Goal: Task Accomplishment & Management: Use online tool/utility

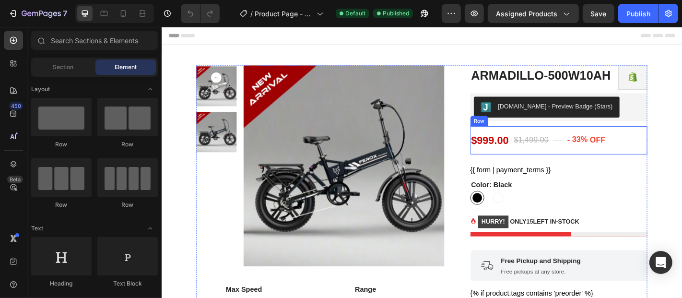
click at [511, 164] on div "$999.00 (P) Price (P) Price" at bounding box center [524, 151] width 44 height 31
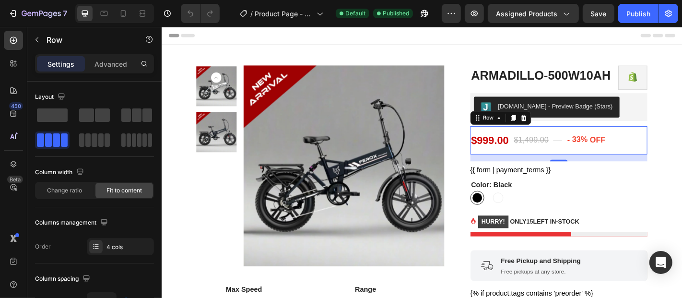
click at [541, 146] on div "$999.00" at bounding box center [524, 151] width 44 height 17
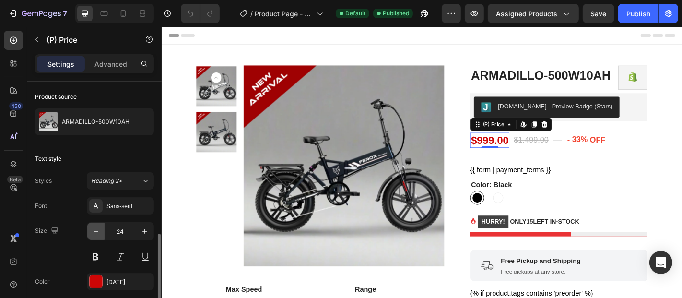
scroll to position [87, 0]
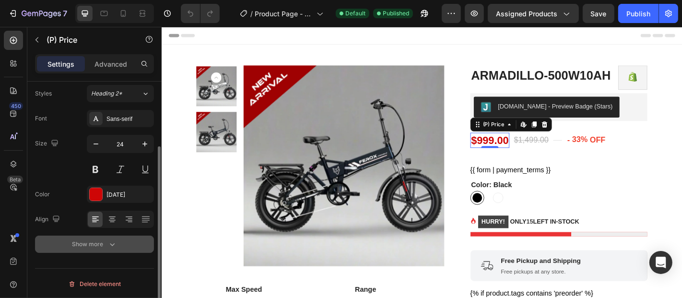
click at [91, 243] on div "Show more" at bounding box center [94, 244] width 45 height 10
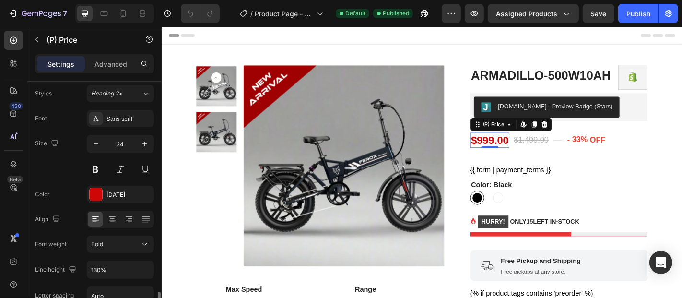
scroll to position [213, 0]
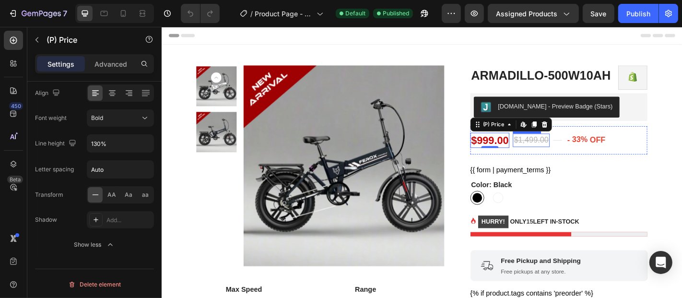
click at [584, 154] on div "$1,499.00" at bounding box center [569, 151] width 40 height 15
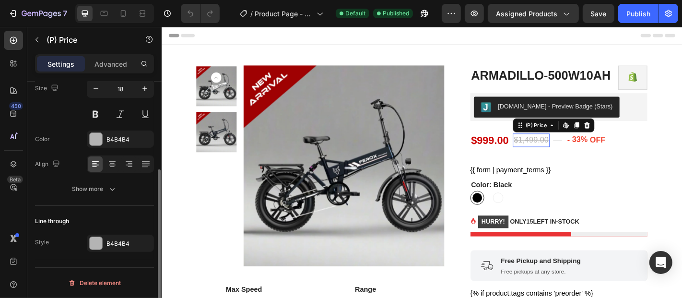
scroll to position [141, 0]
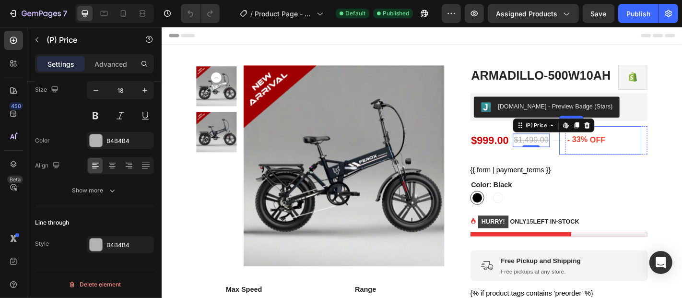
click at [622, 154] on div "33%" at bounding box center [623, 151] width 19 height 15
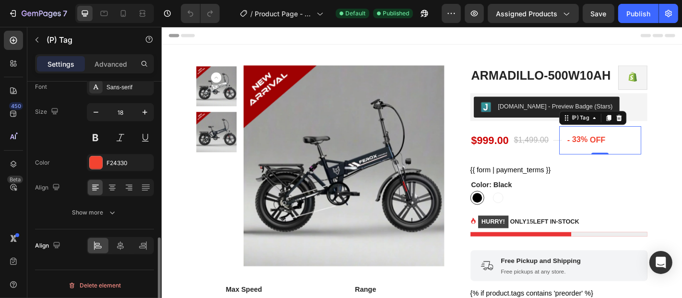
scroll to position [167, 0]
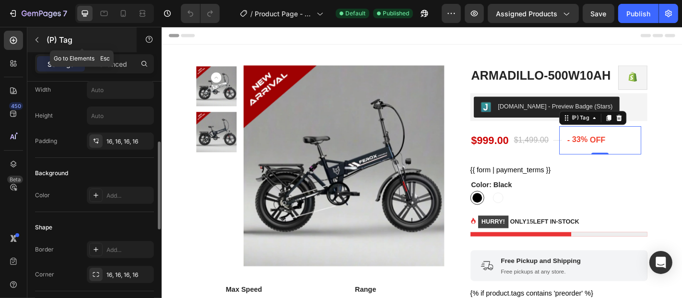
click at [36, 43] on icon "button" at bounding box center [37, 40] width 8 height 8
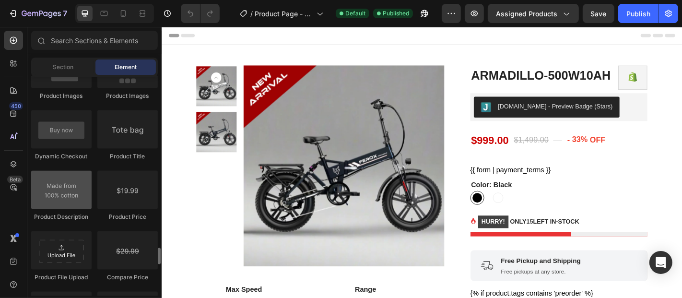
scroll to position [1566, 0]
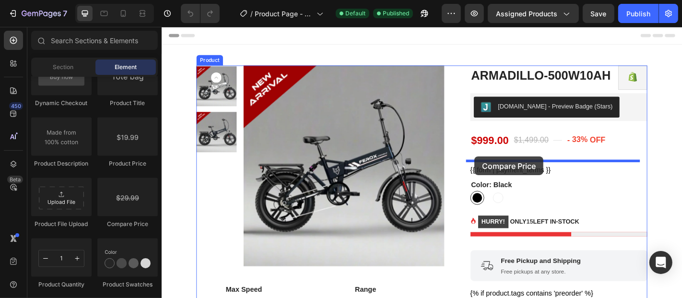
drag, startPoint x: 284, startPoint y: 225, endPoint x: 507, endPoint y: 170, distance: 229.2
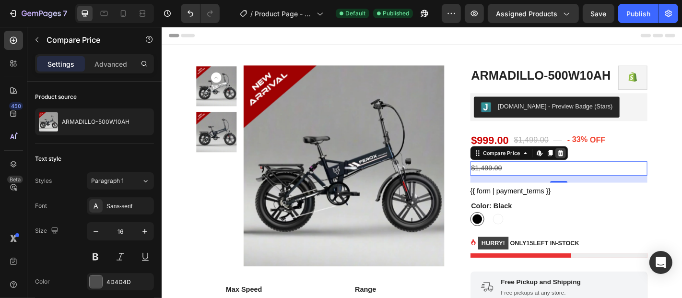
click at [599, 164] on icon at bounding box center [602, 166] width 6 height 7
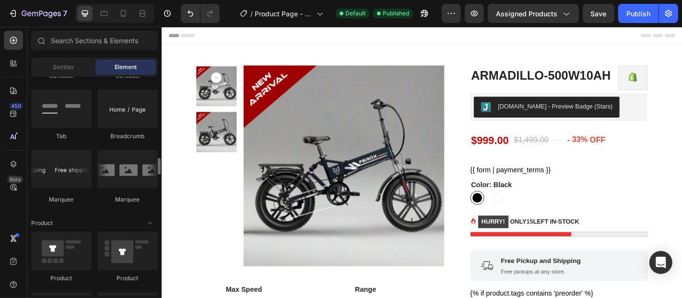
scroll to position [1033, 0]
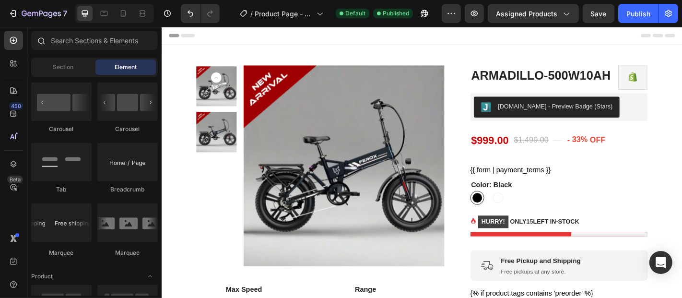
click at [49, 44] on div at bounding box center [40, 40] width 19 height 19
click at [86, 39] on input "text" at bounding box center [94, 40] width 127 height 19
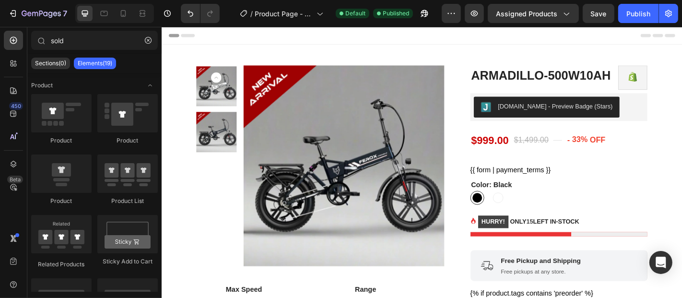
click at [100, 68] on div "Elements(19)" at bounding box center [95, 64] width 42 height 12
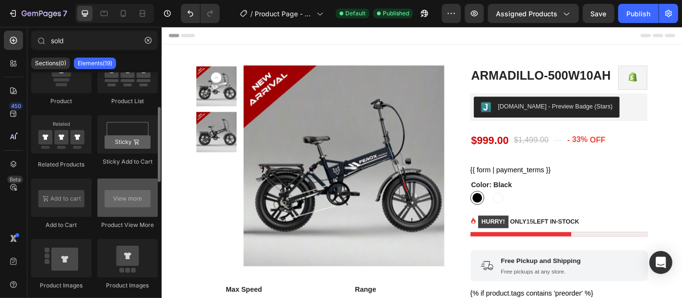
scroll to position [0, 0]
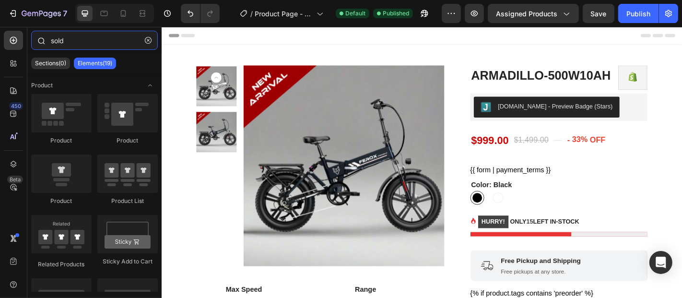
click at [124, 43] on input "sold" at bounding box center [94, 40] width 127 height 19
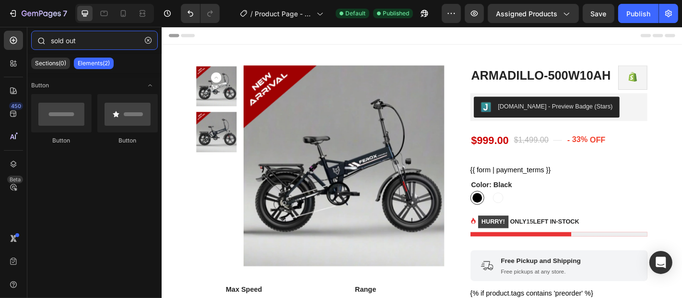
click at [129, 40] on input "sold out" at bounding box center [94, 40] width 127 height 19
click at [104, 39] on input "sold out" at bounding box center [94, 40] width 127 height 19
type input "sold out"
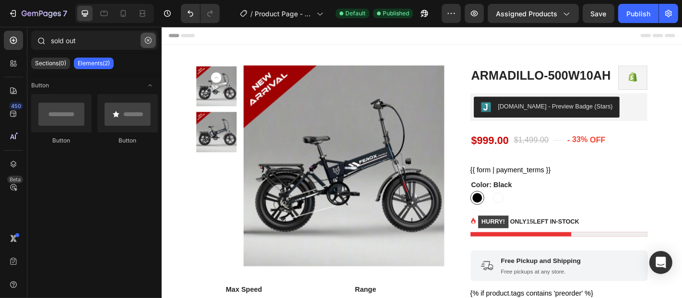
click at [148, 40] on icon "button" at bounding box center [148, 40] width 7 height 7
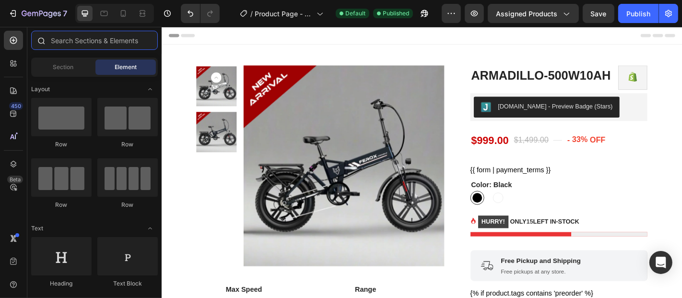
click at [123, 38] on input "text" at bounding box center [94, 40] width 127 height 19
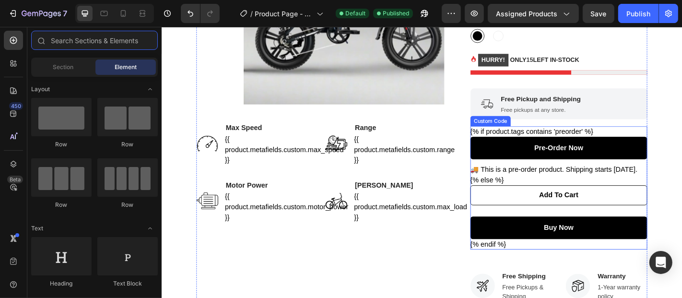
scroll to position [185, 0]
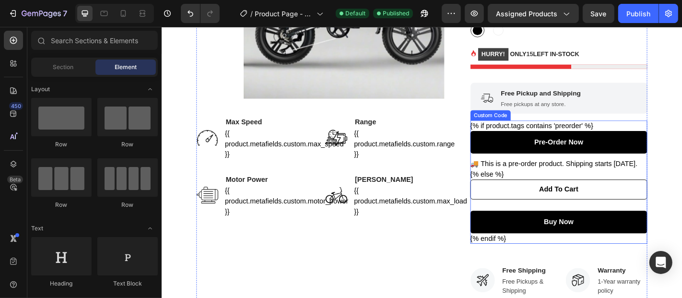
click at [552, 184] on div "🚚 This is a pre-order product. Shipping starts [DATE]." at bounding box center [600, 178] width 196 height 12
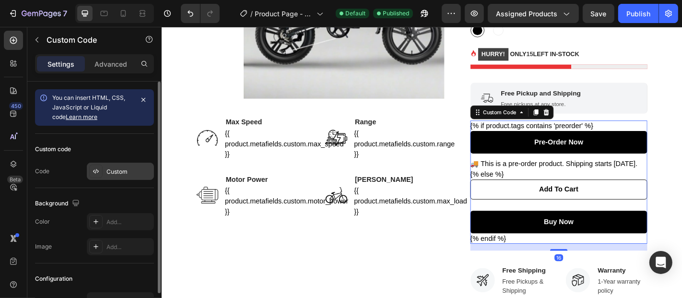
click at [107, 174] on div "Custom" at bounding box center [128, 171] width 45 height 9
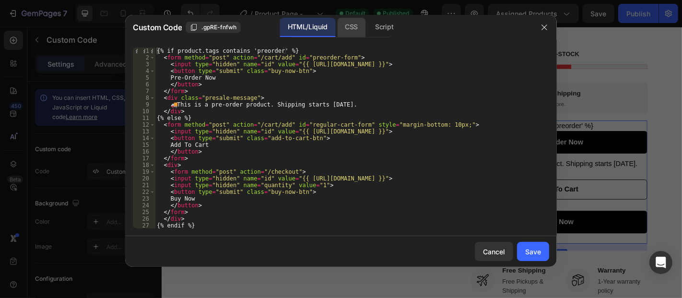
click at [367, 35] on div "CSS" at bounding box center [384, 27] width 34 height 19
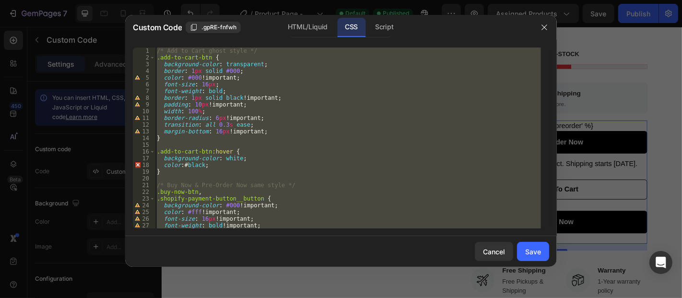
scroll to position [107, 0]
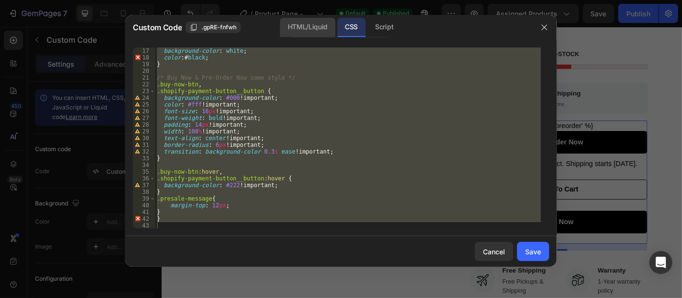
click at [304, 23] on div "HTML/Liquid" at bounding box center [307, 27] width 55 height 19
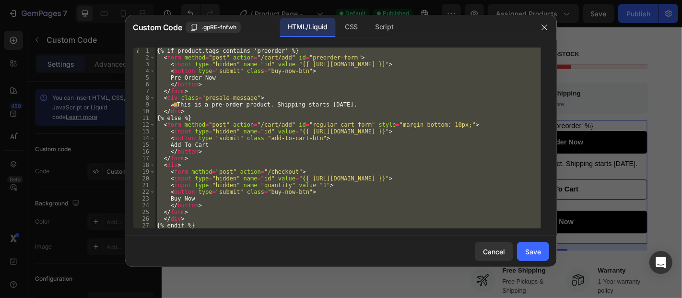
scroll to position [7, 0]
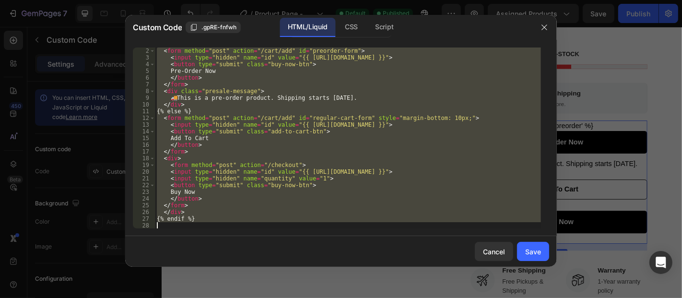
click at [324, 138] on div "< form method = "post" action = "/cart/add" id = "preorder-form" > < input type…" at bounding box center [348, 137] width 386 height 181
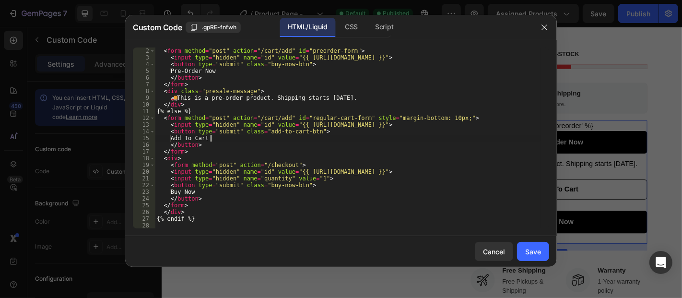
click at [222, 217] on div "< form method = "post" action = "/cart/add" id = "preorder-form" > < input type…" at bounding box center [348, 144] width 386 height 195
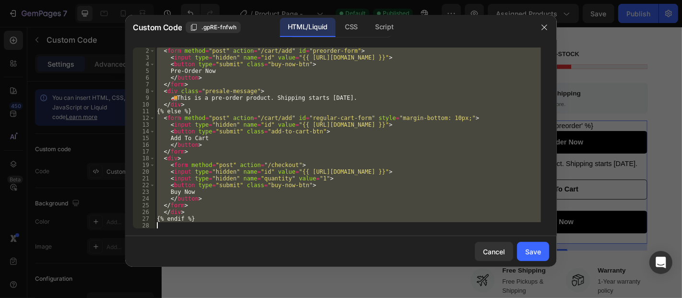
click at [291, 140] on div "< form method = "post" action = "/cart/add" id = "preorder-form" > < input type…" at bounding box center [348, 137] width 386 height 181
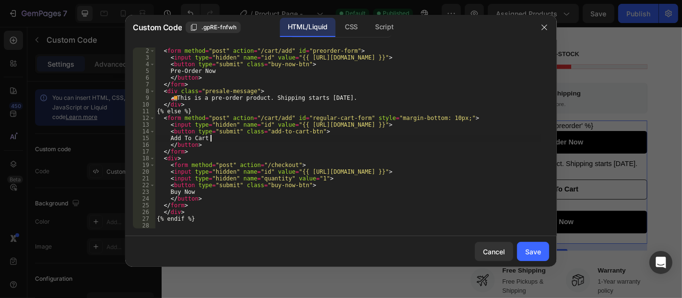
click at [292, 199] on div "< form method = "post" action = "/cart/add" id = "preorder-form" > < input type…" at bounding box center [348, 144] width 386 height 195
type textarea "{% endif %}"
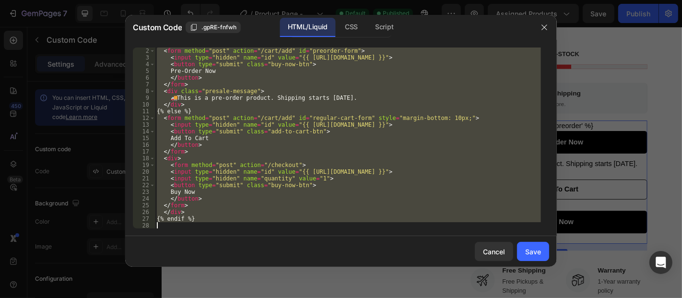
paste textarea
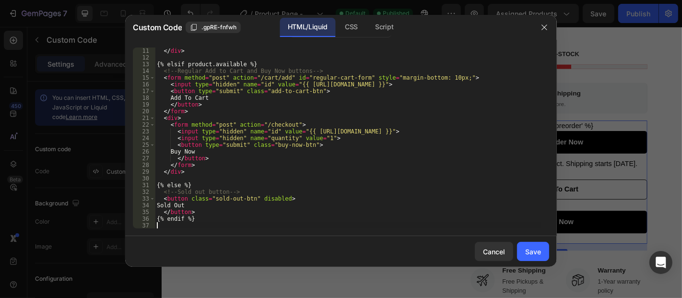
scroll to position [67, 0]
click at [531, 253] on div "Save" at bounding box center [533, 251] width 16 height 10
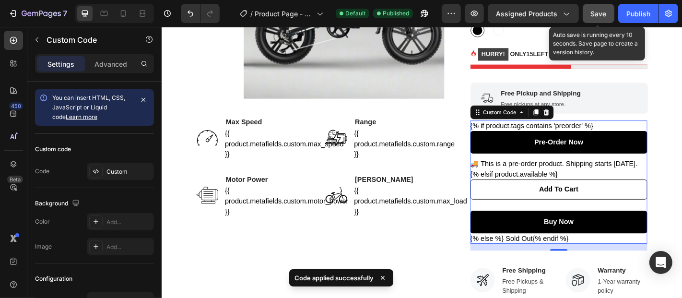
click at [609, 7] on button "Save" at bounding box center [598, 13] width 32 height 19
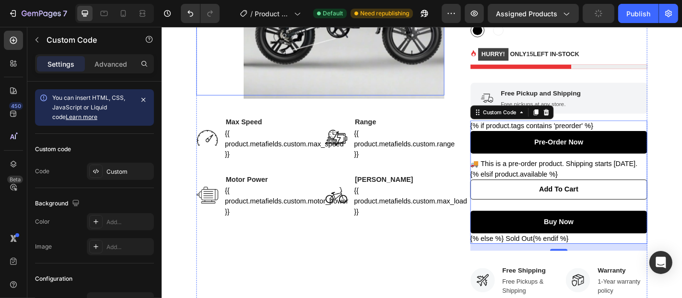
scroll to position [79, 0]
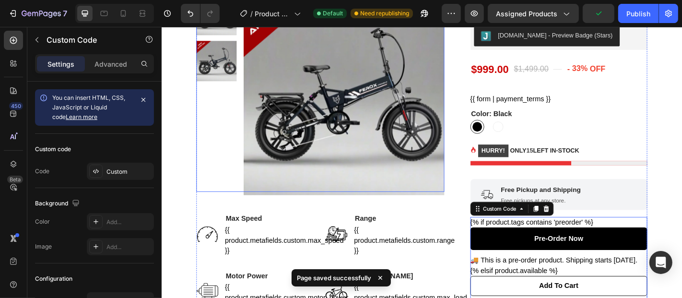
click at [352, 135] on img at bounding box center [363, 101] width 222 height 222
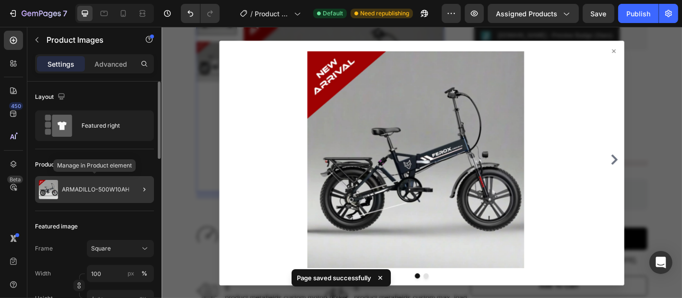
click at [84, 189] on p "ARMADILLO-500W10AH" at bounding box center [96, 189] width 68 height 7
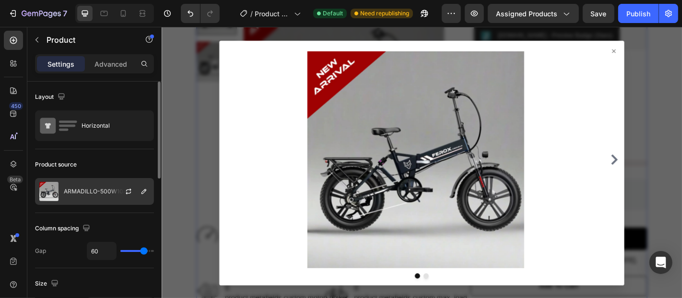
click at [81, 188] on p "ARMADILLO-500W10AH" at bounding box center [98, 191] width 68 height 7
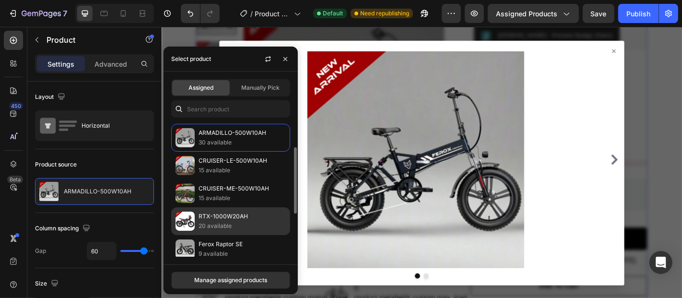
scroll to position [106, 0]
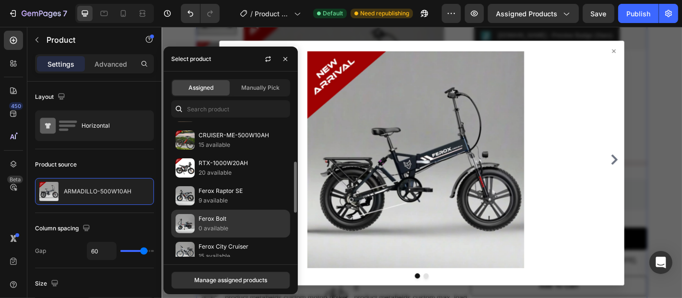
click at [235, 218] on p "Ferox Bolt" at bounding box center [241, 219] width 87 height 10
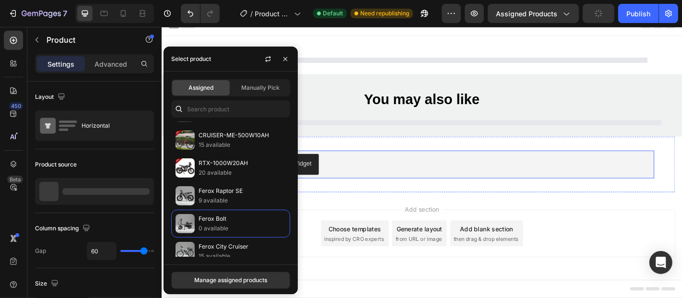
scroll to position [30, 0]
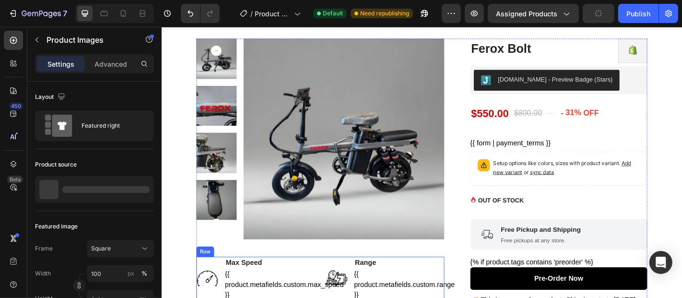
click at [364, 207] on img at bounding box center [363, 150] width 222 height 222
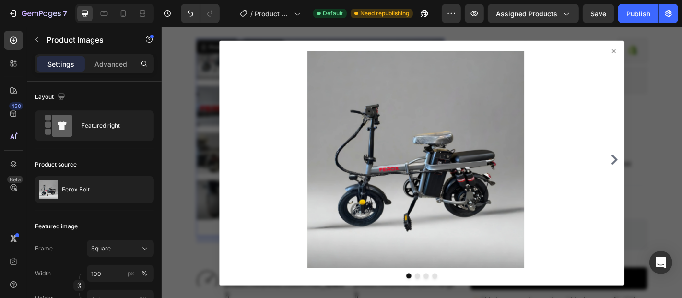
click at [657, 55] on icon at bounding box center [661, 53] width 8 height 8
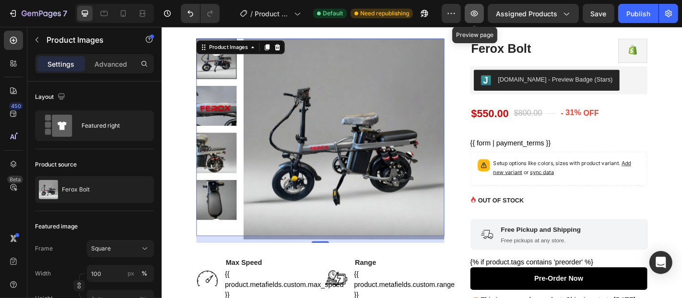
click at [479, 12] on icon "button" at bounding box center [474, 14] width 10 height 10
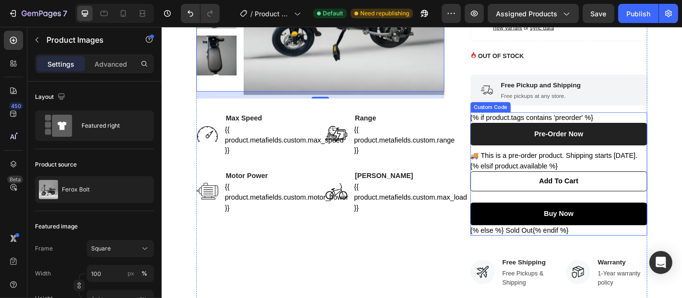
scroll to position [243, 0]
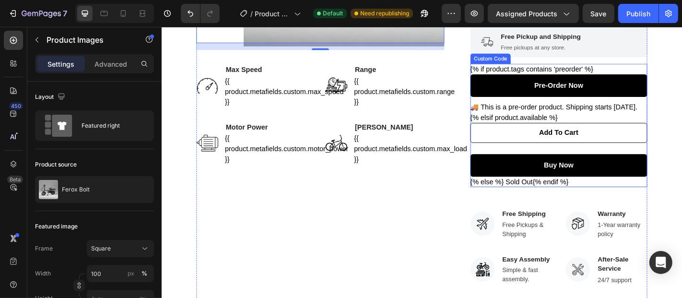
click at [526, 163] on form "Add To Cart" at bounding box center [600, 148] width 196 height 30
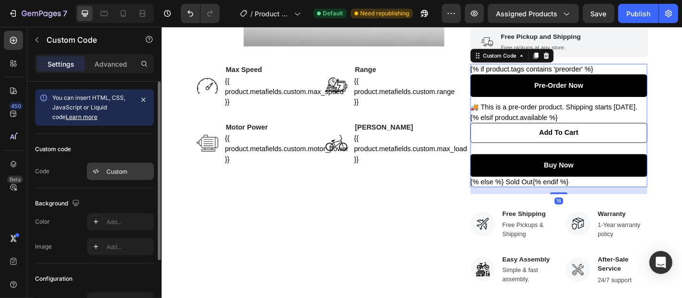
click at [117, 167] on div "Custom" at bounding box center [128, 171] width 45 height 9
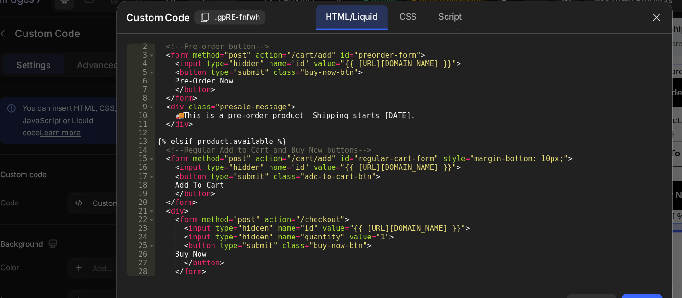
scroll to position [0, 0]
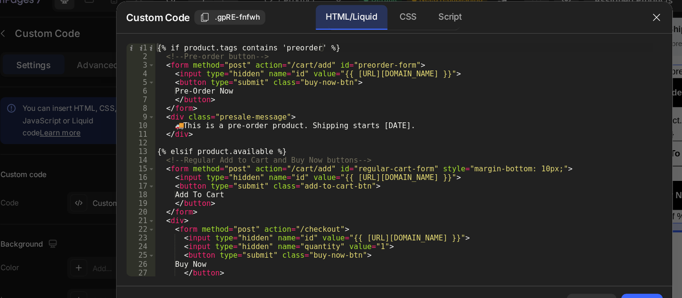
click at [197, 93] on div "{% if product.tags contains 'preorder' %} <!-- Pre-order button --> < form meth…" at bounding box center [348, 144] width 386 height 195
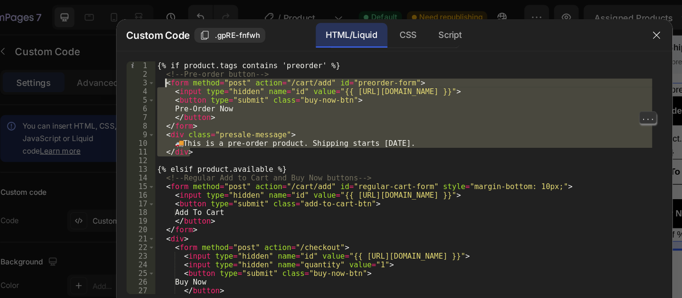
drag, startPoint x: 182, startPoint y: 116, endPoint x: 163, endPoint y: 63, distance: 56.1
click at [163, 63] on div "{% if product.tags contains 'preorder' %} <!-- Pre-order button --> < form meth…" at bounding box center [348, 144] width 386 height 195
click at [262, 51] on div "{% if product.tags contains 'preorder' %} <!-- Pre-order button --> < form meth…" at bounding box center [348, 144] width 386 height 195
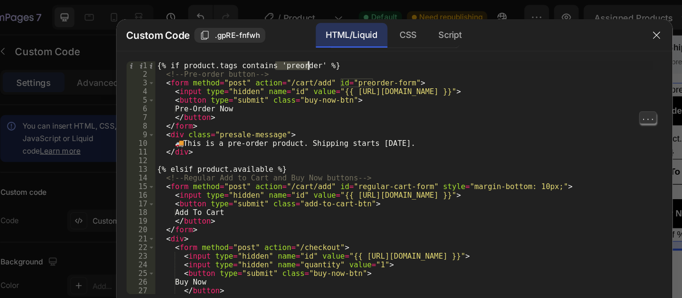
click at [262, 51] on div "{% if product.tags contains 'preorder' %} <!-- Pre-order button --> < form meth…" at bounding box center [348, 144] width 386 height 195
click at [207, 51] on div "{% if product.tags contains 'preorder' %} <!-- Pre-order button --> < form meth…" at bounding box center [348, 144] width 386 height 195
click at [258, 47] on div "{% if product.tags contains 'preorder' %} <!-- Pre-order button --> < form meth…" at bounding box center [348, 144] width 386 height 195
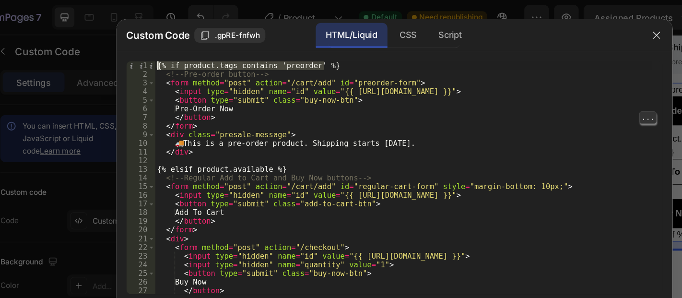
click at [203, 47] on div "{% if product.tags contains 'preorder' %} <!-- Pre-order button --> < form meth…" at bounding box center [348, 137] width 386 height 181
click at [203, 47] on div "{% if product.tags contains 'preorder' %} <!-- Pre-order button --> < form meth…" at bounding box center [348, 144] width 386 height 195
click at [208, 49] on div "{% if product.tags contains 'preorder' %} <!-- Pre-order button --> < form meth…" at bounding box center [348, 137] width 386 height 181
click at [264, 53] on div "{% if product.tags contains 'preorder' %} <!-- Pre-order button --> < form meth…" at bounding box center [348, 144] width 386 height 195
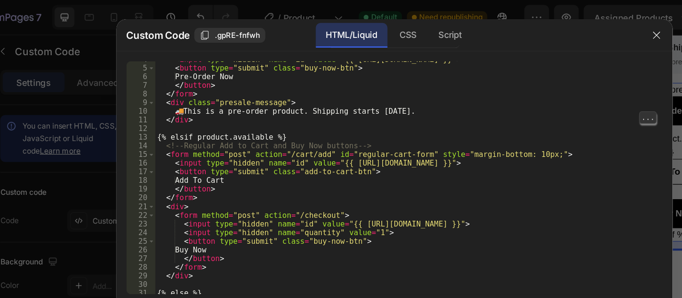
scroll to position [24, 0]
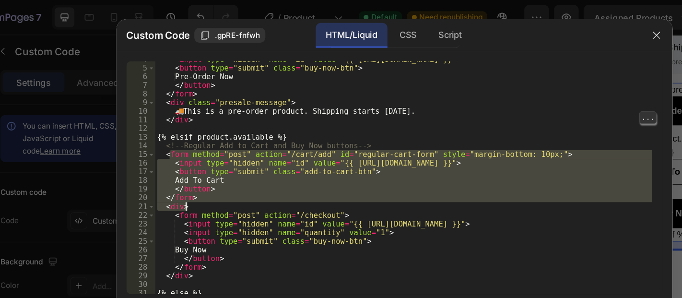
drag, startPoint x: 165, startPoint y: 117, endPoint x: 192, endPoint y: 157, distance: 47.9
click at [192, 157] on div "< input type = "hidden" name = "id" value = "{{ [URL][DOMAIN_NAME] }}" > < butt…" at bounding box center [348, 140] width 386 height 195
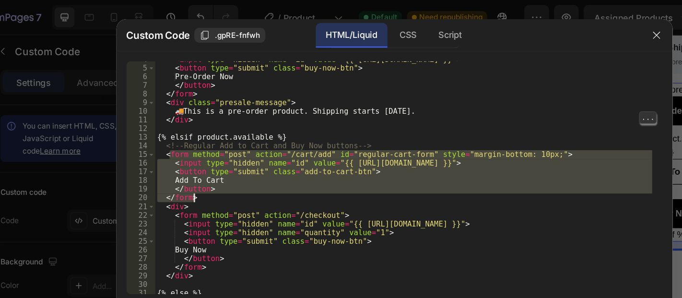
click at [192, 156] on div "< input type = "hidden" name = "id" value = "{{ [URL][DOMAIN_NAME] }}" > < butt…" at bounding box center [348, 137] width 386 height 181
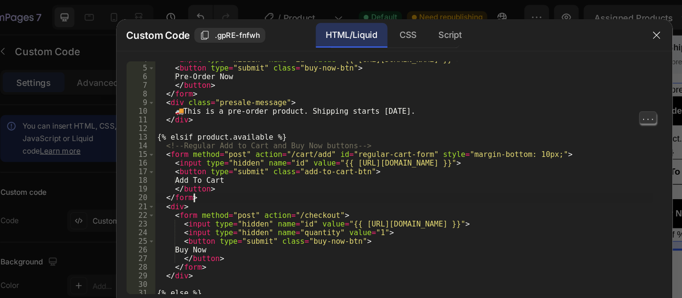
scroll to position [49, 0]
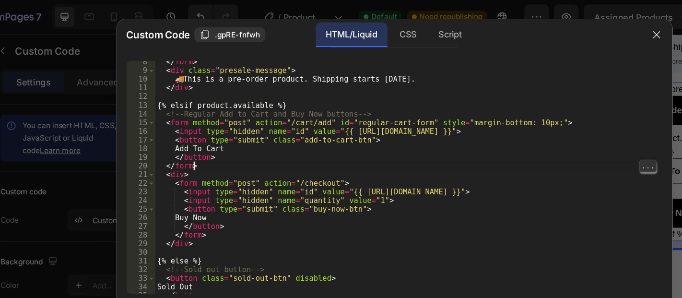
click at [244, 164] on div "</ form > < div class = "presale-message" > 🚚 This is a pre-order product. Ship…" at bounding box center [348, 142] width 386 height 195
click at [174, 138] on div "</ form > < div class = "presale-message" > 🚚 This is a pre-order product. Ship…" at bounding box center [348, 142] width 386 height 195
click at [177, 139] on div "</ form > < div class = "presale-message" > 🚚 This is a pre-order product. Ship…" at bounding box center [348, 142] width 386 height 195
click at [213, 153] on div "</ form > < div class = "presale-message" > 🚚 This is a pre-order product. Ship…" at bounding box center [348, 142] width 386 height 195
click at [183, 135] on div "</ form > < div class = "presale-message" > 🚚 This is a pre-order product. Ship…" at bounding box center [348, 142] width 386 height 195
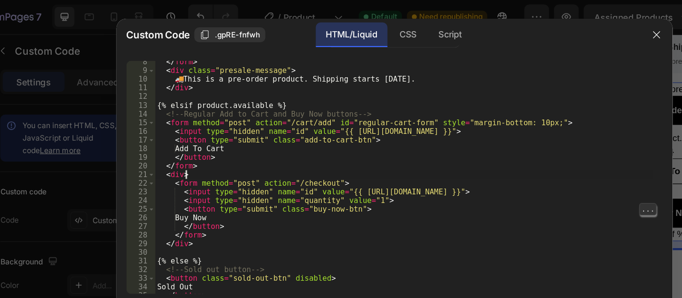
click at [183, 143] on div "</ form > < div class = "presale-message" > 🚚 This is a pre-order product. Ship…" at bounding box center [348, 142] width 386 height 195
click at [179, 143] on div "</ form > < div class = "presale-message" > 🚚 This is a pre-order product. Ship…" at bounding box center [348, 142] width 386 height 195
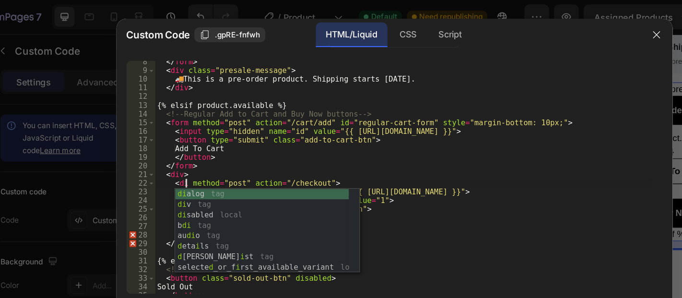
scroll to position [0, 2]
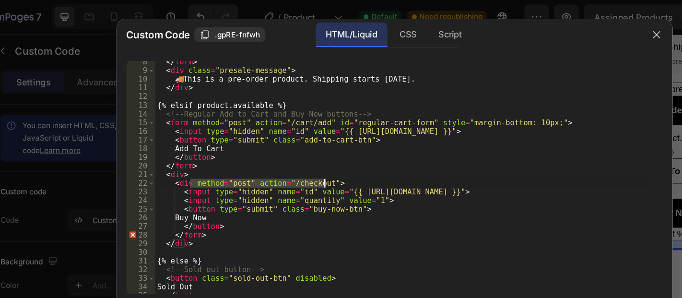
click at [285, 141] on div "</ form > < div class = "presale-message" > 🚚 This is a pre-order product. Ship…" at bounding box center [348, 142] width 386 height 195
click at [193, 185] on div "</ form > < div class = "presale-message" > 🚚 This is a pre-order product. Ship…" at bounding box center [348, 137] width 386 height 181
click at [287, 141] on div "</ form > < div class = "presale-message" > 🚚 This is a pre-order product. Ship…" at bounding box center [348, 142] width 386 height 195
click at [185, 140] on div "</ form > < div class = "presale-message" > 🚚 This is a pre-order product. Ship…" at bounding box center [348, 142] width 386 height 195
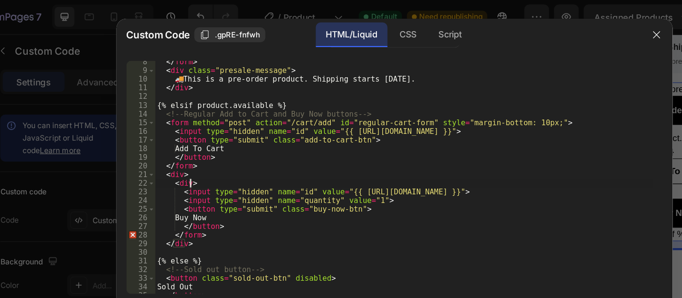
click at [187, 182] on div "</ form > < div class = "presale-message" > 🚚 This is a pre-order product. Ship…" at bounding box center [348, 142] width 386 height 195
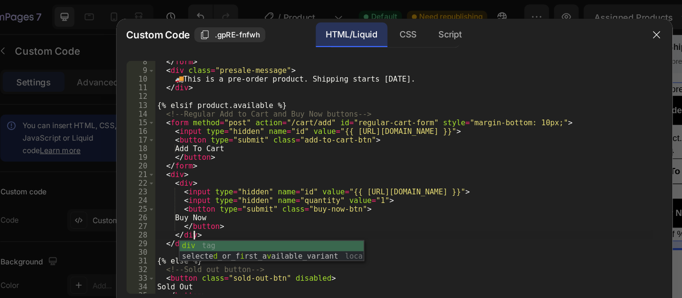
scroll to position [0, 2]
click at [222, 166] on div "</ form > < div class = "presale-message" > 🚚 This is a pre-order product. Ship…" at bounding box center [348, 142] width 386 height 195
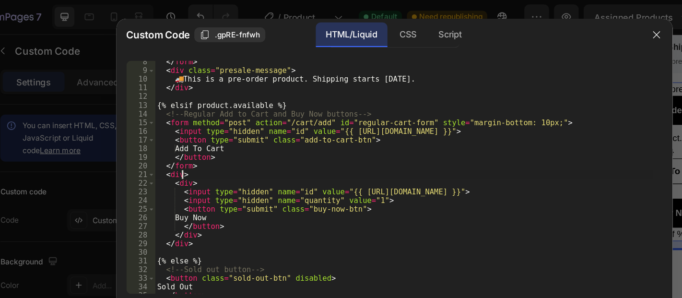
click at [175, 139] on div "</ form > < div class = "presale-message" > 🚚 This is a pre-order product. Ship…" at bounding box center [348, 142] width 386 height 195
click at [174, 139] on div "</ form > < div class = "presale-message" > 🚚 This is a pre-order product. Ship…" at bounding box center [348, 142] width 386 height 195
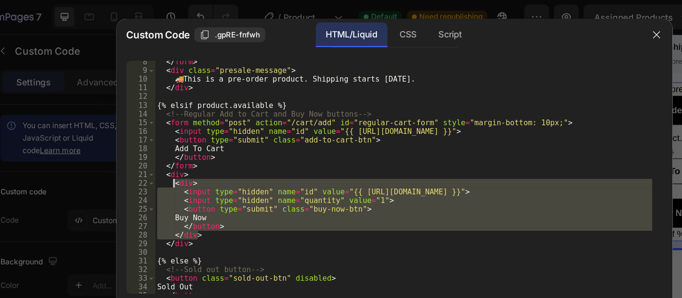
drag, startPoint x: 190, startPoint y: 181, endPoint x: 169, endPoint y: 142, distance: 43.8
click at [169, 142] on div "</ form > < div class = "presale-message" > 🚚 This is a pre-order product. Ship…" at bounding box center [348, 142] width 386 height 195
type textarea "<div> <input type="hidden" name="id" value="{{ [URL][DOMAIN_NAME] }}">"
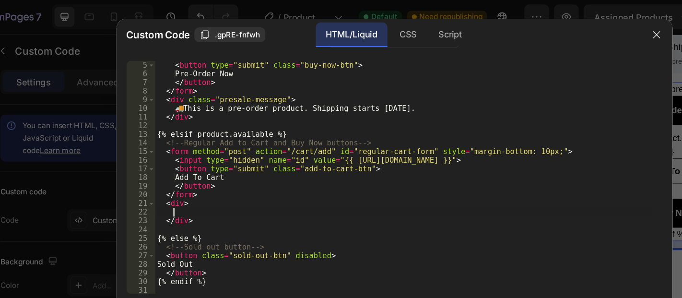
scroll to position [27, 0]
click at [171, 116] on div "< button type = "submit" class = "buy-now-btn" > Pre-Order Now </ button > </ f…" at bounding box center [348, 144] width 386 height 195
click at [201, 143] on div "< button type = "submit" class = "buy-now-btn" > Pre-Order Now </ button > </ f…" at bounding box center [348, 144] width 386 height 195
type textarea "</button>"
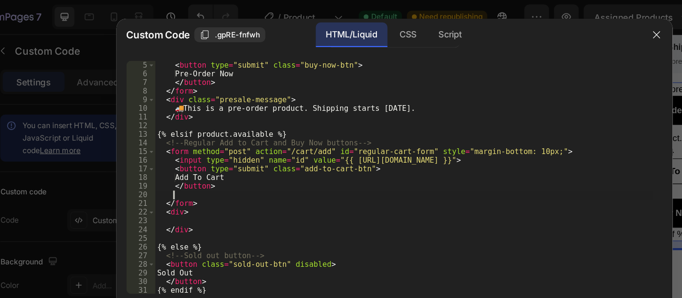
paste textarea "</div>"
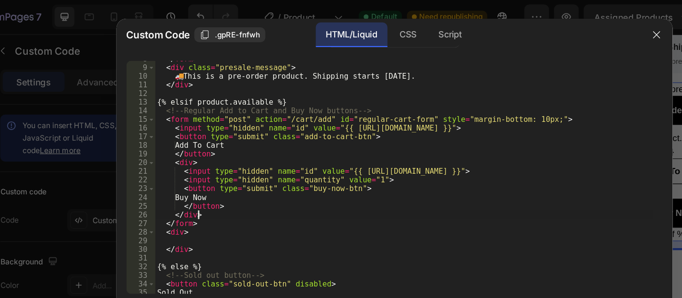
scroll to position [51, 0]
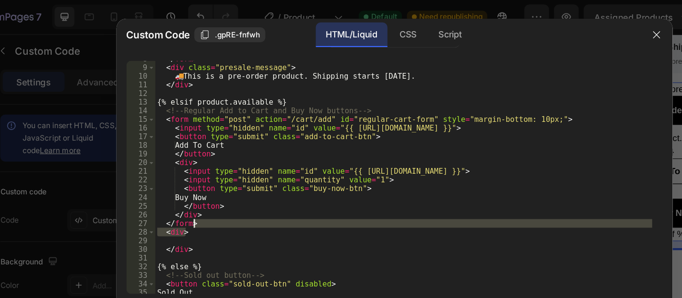
drag, startPoint x: 187, startPoint y: 179, endPoint x: 196, endPoint y: 173, distance: 10.9
click at [196, 173] on div "</ form > < div class = "presale-message" > 🚚 This is a pre-order product. Ship…" at bounding box center [348, 140] width 386 height 195
type textarea "</form>"
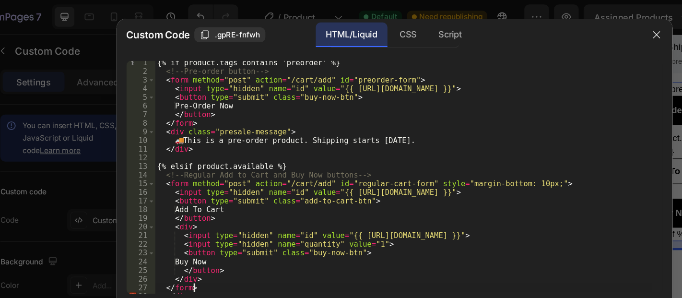
scroll to position [0, 0]
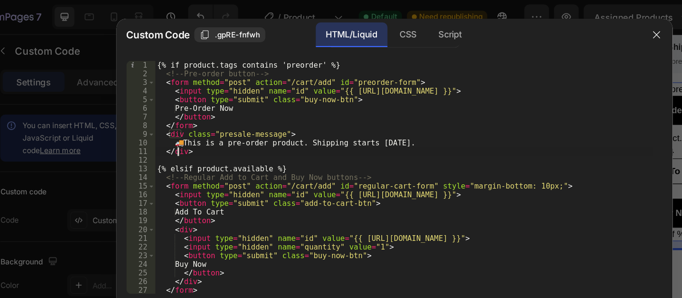
click at [173, 117] on div "{% if product.tags contains 'preorder' %} <!-- Pre-order button --> < form meth…" at bounding box center [348, 144] width 386 height 195
click at [169, 103] on div "{% if product.tags contains 'preorder' %} <!-- Pre-order button --> < form meth…" at bounding box center [348, 144] width 386 height 195
click at [174, 116] on div "{% if product.tags contains 'preorder' %} <!-- Pre-order button --> < form meth…" at bounding box center [348, 144] width 386 height 195
click at [172, 101] on div "{% if product.tags contains 'preorder' %} <!-- Pre-order button --> < form meth…" at bounding box center [348, 144] width 386 height 195
click at [174, 118] on div "{% if product.tags contains 'preorder' %} <!-- Pre-order button --> < form meth…" at bounding box center [348, 144] width 386 height 195
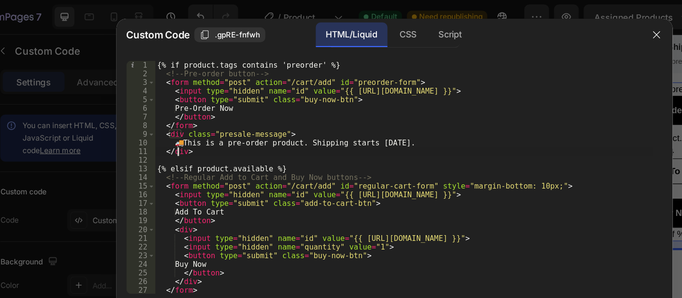
click at [170, 104] on div "{% if product.tags contains 'preorder' %} <!-- Pre-order button --> < form meth…" at bounding box center [348, 144] width 386 height 195
click at [172, 116] on div "{% if product.tags contains 'preorder' %} <!-- Pre-order button --> < form meth…" at bounding box center [348, 144] width 386 height 195
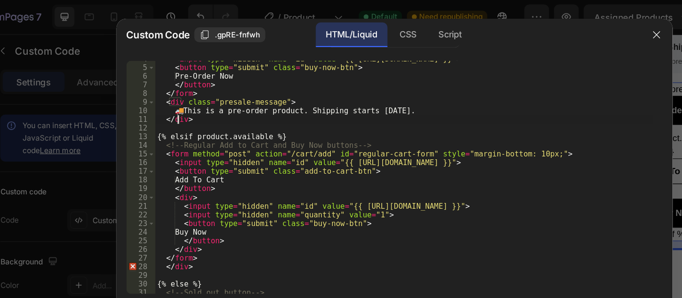
scroll to position [24, 0]
click at [171, 117] on div "< input type = "hidden" name = "id" value = "{{ [URL][DOMAIN_NAME] }}" > < butt…" at bounding box center [348, 140] width 386 height 195
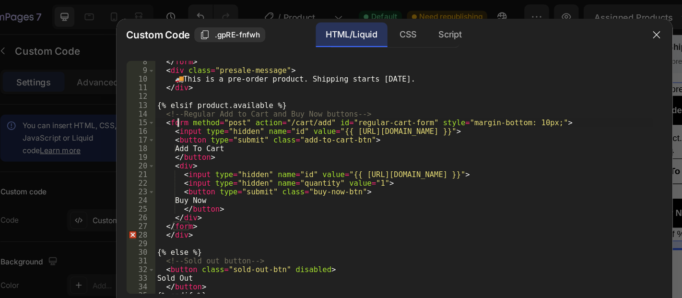
click at [168, 182] on div "</ form > < div class = "presale-message" > 🚚 This is a pre-order product. Ship…" at bounding box center [348, 142] width 386 height 195
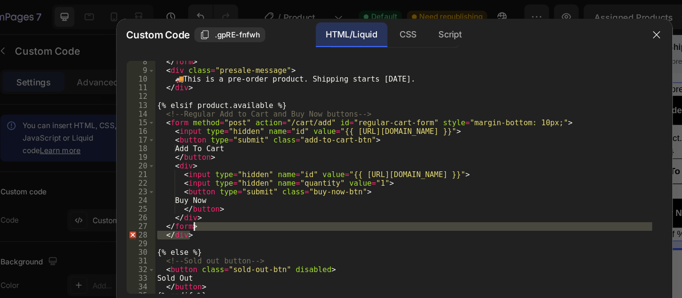
drag, startPoint x: 188, startPoint y: 181, endPoint x: 188, endPoint y: 176, distance: 4.8
click at [188, 176] on div "</ form > < div class = "presale-message" > 🚚 This is a pre-order product. Ship…" at bounding box center [348, 142] width 386 height 195
click at [161, 96] on div "</ form > < div class = "presale-message" > 🚚 This is a pre-order product. Ship…" at bounding box center [348, 142] width 386 height 195
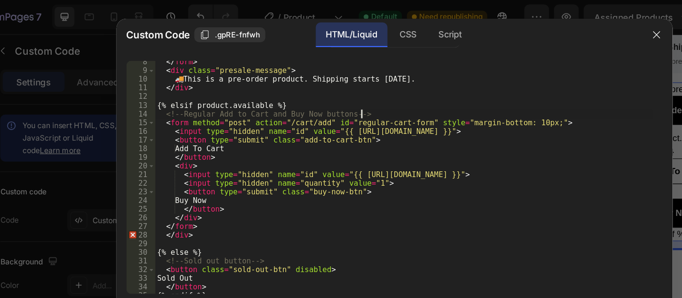
click at [317, 88] on div "</ form > < div class = "presale-message" > 🚚 This is a pre-order product. Ship…" at bounding box center [348, 142] width 386 height 195
type textarea "<!-- Regular Add to Cart and Buy Now buttons -->"
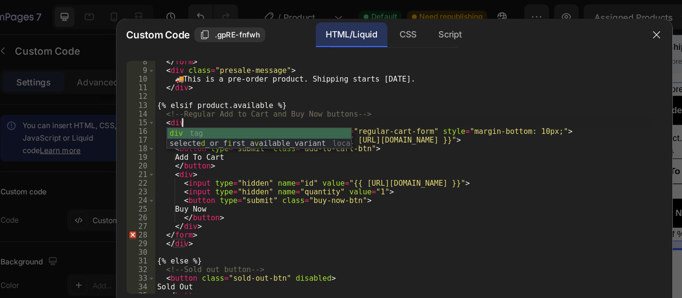
scroll to position [0, 1]
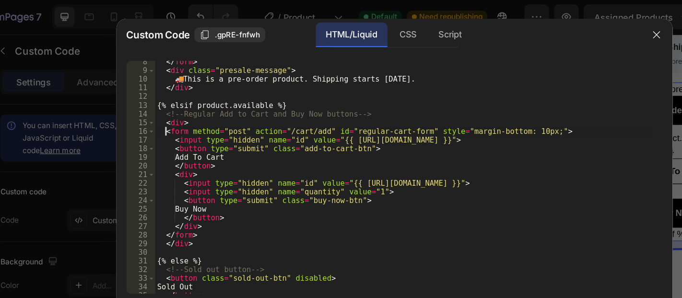
click at [163, 101] on div "</ form > < div class = "presale-message" > 🚚 This is a pre-order product. Ship…" at bounding box center [348, 142] width 386 height 195
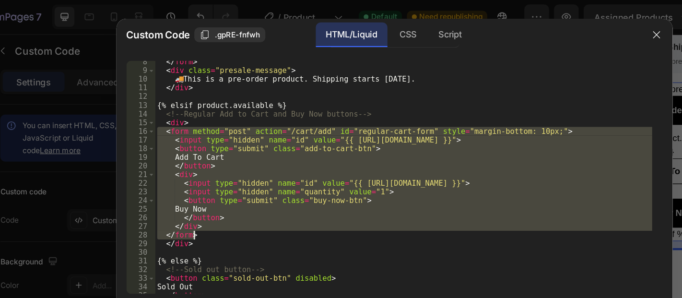
drag, startPoint x: 163, startPoint y: 101, endPoint x: 195, endPoint y: 180, distance: 85.5
click at [195, 180] on div "</ form > < div class = "presale-message" > 🚚 This is a pre-order product. Ship…" at bounding box center [348, 142] width 386 height 195
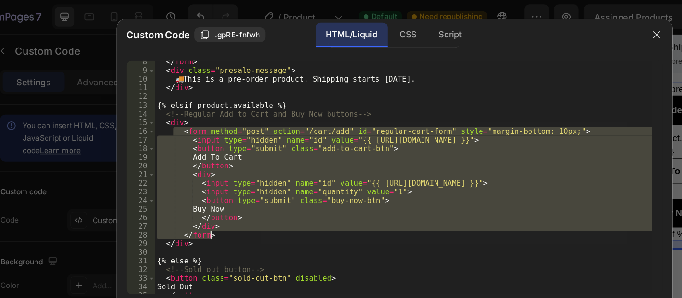
click at [202, 160] on div "</ form > < div class = "presale-message" > 🚚 This is a pre-order product. Ship…" at bounding box center [348, 137] width 386 height 181
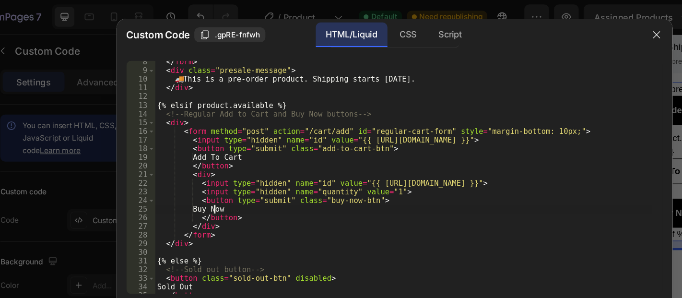
click at [166, 96] on div "</ form > < div class = "presale-message" > 🚚 This is a pre-order product. Ship…" at bounding box center [348, 142] width 386 height 195
click at [186, 101] on div "</ form > < div class = "presale-message" > 🚚 This is a pre-order product. Ship…" at bounding box center [348, 142] width 386 height 195
click at [192, 107] on div "</ form > < div class = "presale-message" > 🚚 This is a pre-order product. Ship…" at bounding box center [348, 142] width 386 height 195
click at [193, 114] on div "</ form > < div class = "presale-message" > 🚚 This is a pre-order product. Ship…" at bounding box center [348, 142] width 386 height 195
click at [191, 135] on div "</ form > < div class = "presale-message" > 🚚 This is a pre-order product. Ship…" at bounding box center [348, 142] width 386 height 195
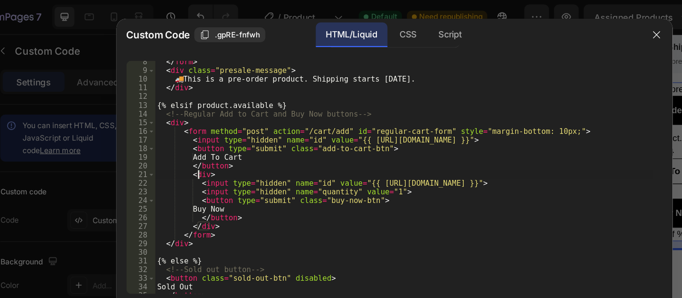
click at [190, 134] on div "</ form > < div class = "presale-message" > 🚚 This is a pre-order product. Ship…" at bounding box center [348, 142] width 386 height 195
click at [192, 134] on div "</ form > < div class = "presale-message" > 🚚 This is a pre-order product. Ship…" at bounding box center [348, 142] width 386 height 195
click at [175, 186] on div "</ form > < div class = "presale-message" > 🚚 This is a pre-order product. Ship…" at bounding box center [348, 142] width 386 height 195
click at [171, 93] on div "</ form > < div class = "presale-message" > 🚚 This is a pre-order product. Ship…" at bounding box center [348, 142] width 386 height 195
click at [186, 103] on div "</ form > < div class = "presale-message" > 🚚 This is a pre-order product. Ship…" at bounding box center [348, 142] width 386 height 195
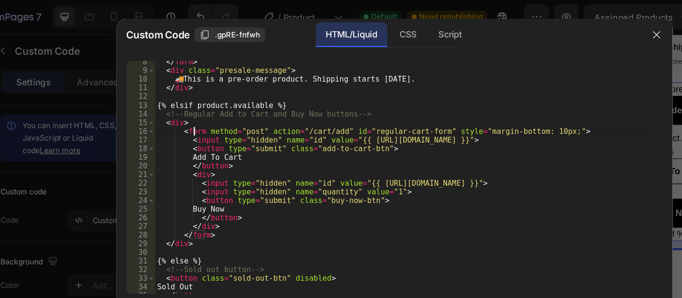
click at [191, 132] on div "</ form > < div class = "presale-message" > 🚚 This is a pre-order product. Ship…" at bounding box center [348, 142] width 386 height 195
click at [189, 132] on div "</ form > < div class = "presale-message" > 🚚 This is a pre-order product. Ship…" at bounding box center [348, 142] width 386 height 195
click at [191, 131] on div "</ form > < div class = "presale-message" > 🚚 This is a pre-order product. Ship…" at bounding box center [348, 142] width 386 height 195
click at [188, 132] on div "</ form > < div class = "presale-message" > 🚚 This is a pre-order product. Ship…" at bounding box center [348, 142] width 386 height 195
click at [189, 134] on div "</ form > < div class = "presale-message" > 🚚 This is a pre-order product. Ship…" at bounding box center [348, 142] width 386 height 195
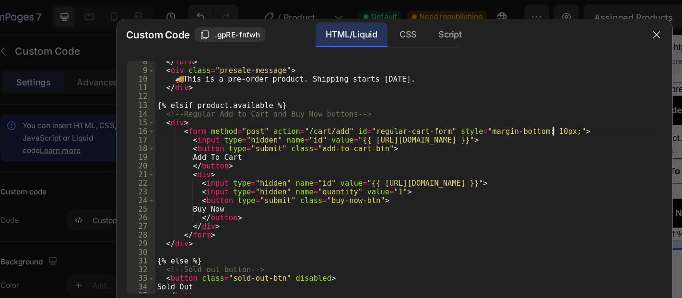
click at [471, 100] on div "</ form > < div class = "presale-message" > 🚚 This is a pre-order product. Ship…" at bounding box center [348, 142] width 386 height 195
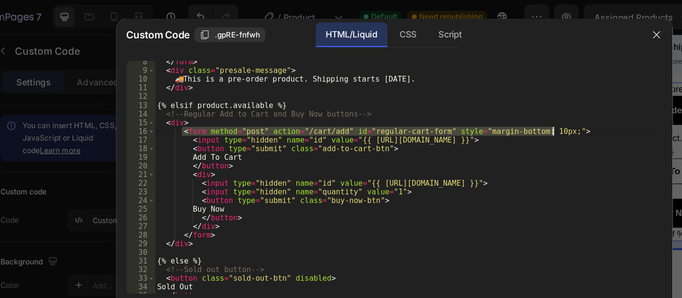
drag, startPoint x: 175, startPoint y: 101, endPoint x: 465, endPoint y: 101, distance: 289.5
click at [465, 101] on div "</ form > < div class = "presale-message" > 🚚 This is a pre-order product. Ship…" at bounding box center [348, 142] width 386 height 195
click at [467, 98] on div "</ form > < div class = "presale-message" > 🚚 This is a pre-order product. Ship…" at bounding box center [348, 142] width 386 height 195
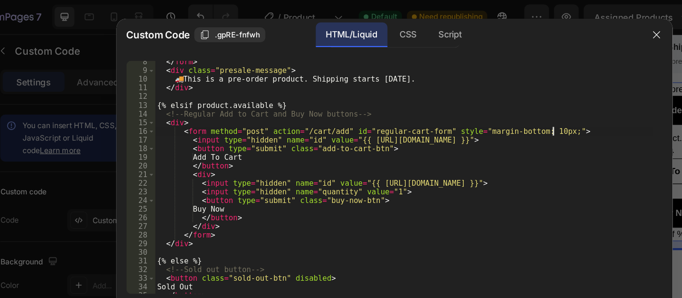
click at [464, 101] on div "</ form > < div class = "presale-message" > 🚚 This is a pre-order product. Ship…" at bounding box center [348, 142] width 386 height 195
type textarea "<form method="post" action="/cart/add" id="regular-cart-form" style="margin-bot…"
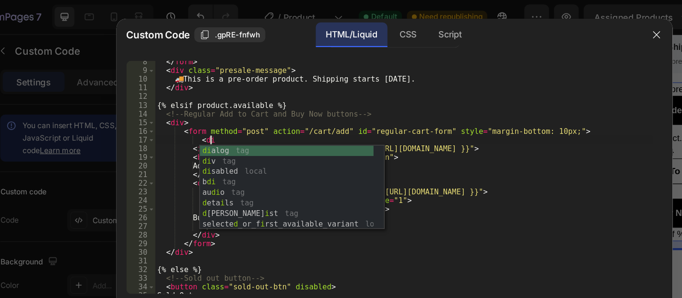
scroll to position [0, 3]
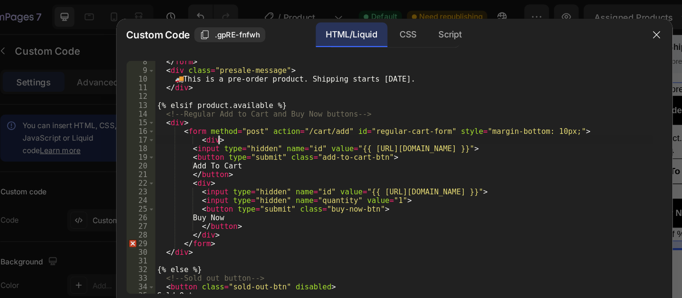
click at [213, 135] on div "</ form > < div class = "presale-message" > 🚚 This is a pre-order product. Ship…" at bounding box center [348, 142] width 386 height 195
type textarea "</button>"
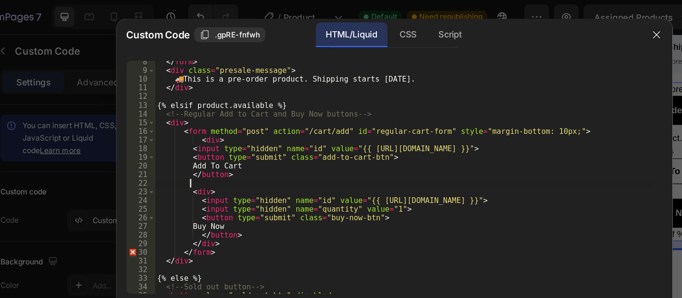
paste textarea "</div>"
click at [191, 106] on div "</ form > < div class = "presale-message" > 🚚 This is a pre-order product. Ship…" at bounding box center [348, 142] width 386 height 195
click at [191, 150] on div "</ form > < div class = "presale-message" > 🚚 This is a pre-order product. Ship…" at bounding box center [348, 142] width 386 height 195
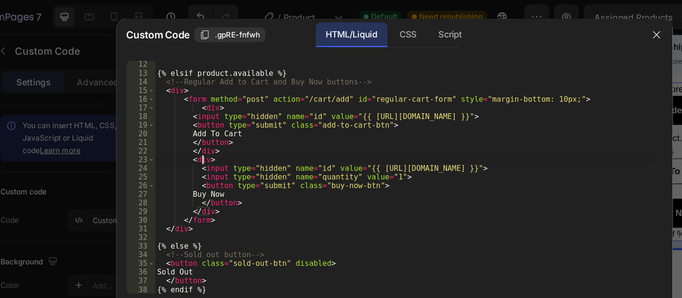
scroll to position [81, 0]
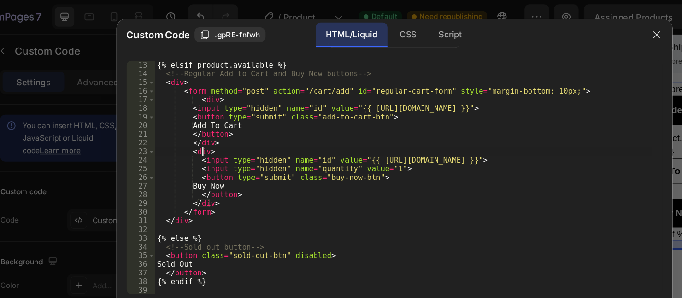
click at [181, 186] on div "{% elsif product.available %} <!-- Regular Add to Cart and Buy Now buttons --> …" at bounding box center [348, 144] width 386 height 195
click at [276, 198] on div "{% elsif product.available %} <!-- Regular Add to Cart and Buy Now buttons --> …" at bounding box center [348, 144] width 386 height 195
click at [366, 99] on div "{% elsif product.available %} <!-- Regular Add to Cart and Buy Now buttons --> …" at bounding box center [348, 144] width 386 height 195
click at [337, 109] on div "{% elsif product.available %} <!-- Regular Add to Cart and Buy Now buttons --> …" at bounding box center [348, 144] width 386 height 195
type textarea "</div>"
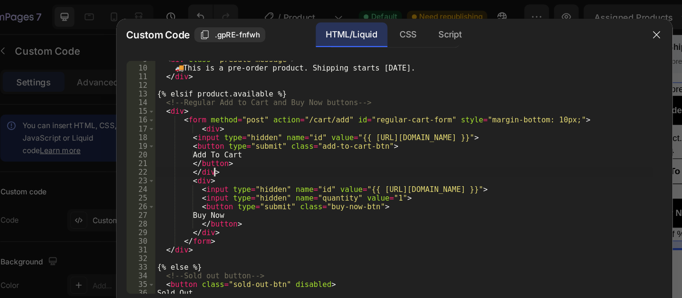
scroll to position [58, 0]
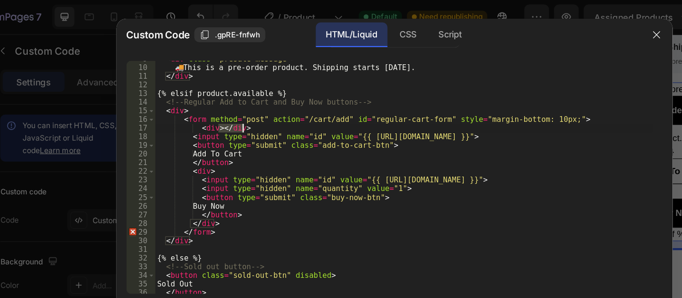
type textarea "<div"
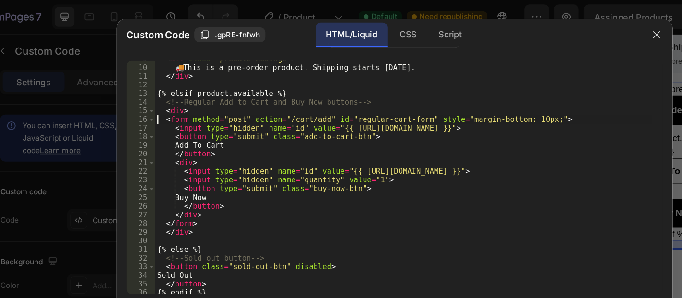
click at [343, 111] on div "< div class = "presale-message" > 🚚 This is a pre-order product. Shipping start…" at bounding box center [348, 140] width 386 height 195
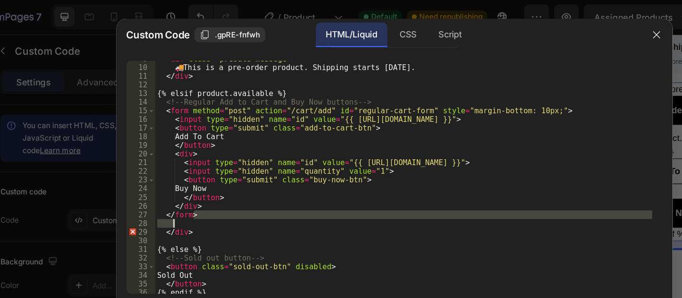
type textarea "</form> <div>"
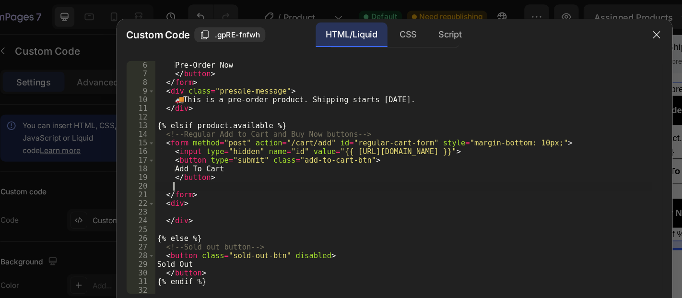
scroll to position [27, 0]
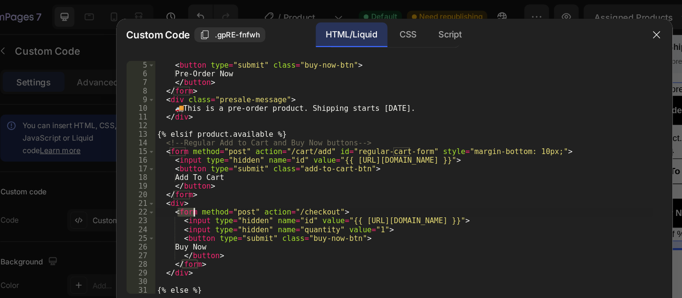
click at [312, 137] on div "< button type = "submit" class = "buy-now-btn" > Pre-Order Now </ button > </ f…" at bounding box center [348, 144] width 386 height 195
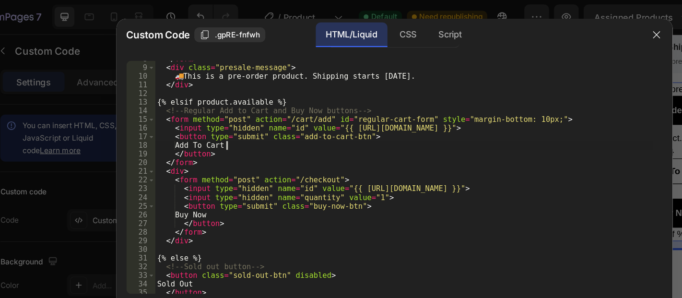
scroll to position [67, 0]
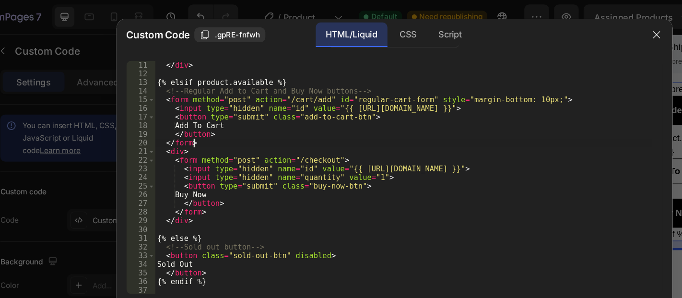
click at [198, 113] on div "</ div > {% elsif product.available %} <!-- Regular Add to Cart and Buy Now but…" at bounding box center [348, 144] width 386 height 195
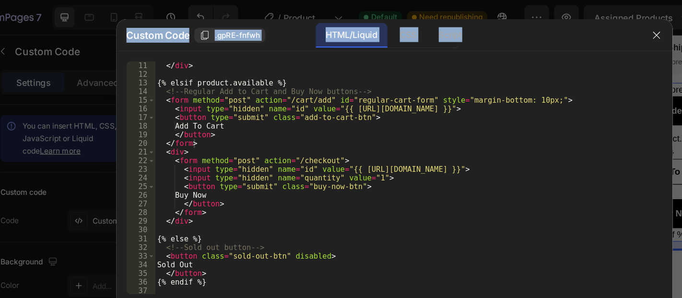
drag, startPoint x: 458, startPoint y: 34, endPoint x: 456, endPoint y: 12, distance: 21.2
click at [456, 12] on div "Custom Code .gpRE-fnfwh HTML/Liquid CSS Script </form> 11 12 13 14 15 16 17 18 …" at bounding box center [341, 149] width 682 height 298
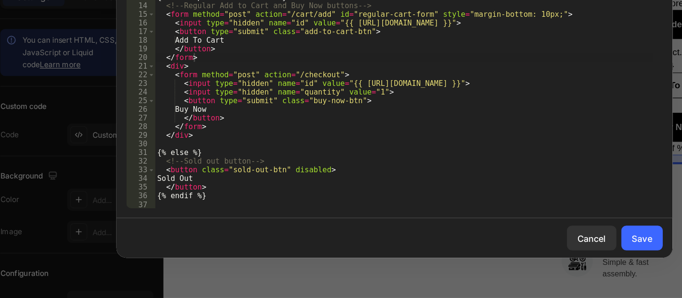
click at [327, 167] on div "</ div > {% elsif product.available %} <!-- Regular Add to Cart and Buy Now but…" at bounding box center [348, 144] width 386 height 195
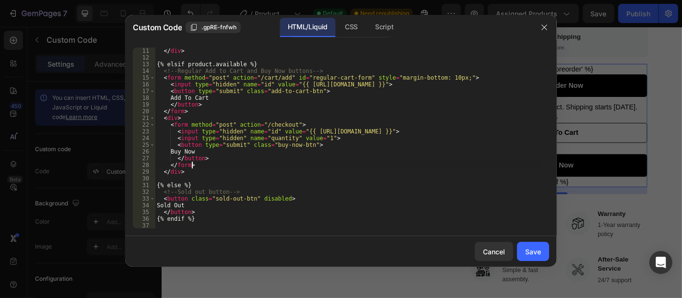
click at [377, 128] on div "</ div > {% elsif product.available %} <!-- Regular Add to Cart and Buy Now but…" at bounding box center [348, 144] width 386 height 195
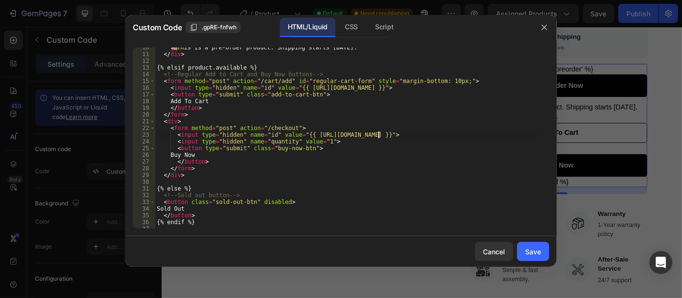
scroll to position [67, 0]
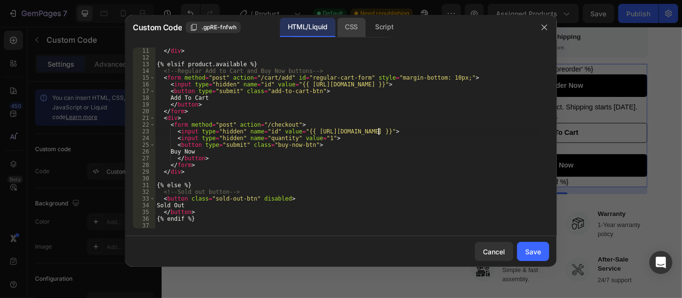
click at [367, 31] on div "CSS" at bounding box center [384, 27] width 34 height 19
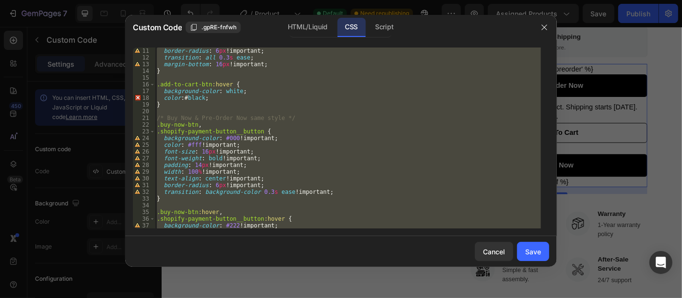
click at [257, 97] on div "border-radius : 6 px !important ; transition : all 0.3 s ease ; margin-bottom :…" at bounding box center [348, 137] width 386 height 181
type textarea "color: #black;"
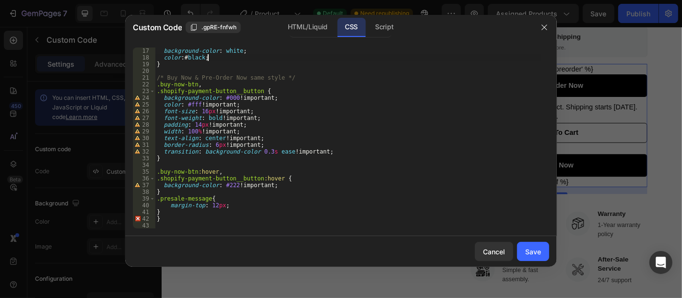
scroll to position [107, 0]
click at [187, 222] on div "background-color : white ; color : # black ; } /* Buy Now & Pre-Order Now same …" at bounding box center [348, 144] width 386 height 195
click at [182, 222] on div "background-color : white ; color : # black ; } /* Buy Now & Pre-Order Now same …" at bounding box center [348, 144] width 386 height 195
drag, startPoint x: 182, startPoint y: 218, endPoint x: 153, endPoint y: 220, distance: 28.8
click at [153, 220] on div "17 18 19 20 21 22 23 24 25 26 27 28 29 30 31 32 33 34 35 36 37 38 39 40 41 42 4…" at bounding box center [341, 137] width 416 height 181
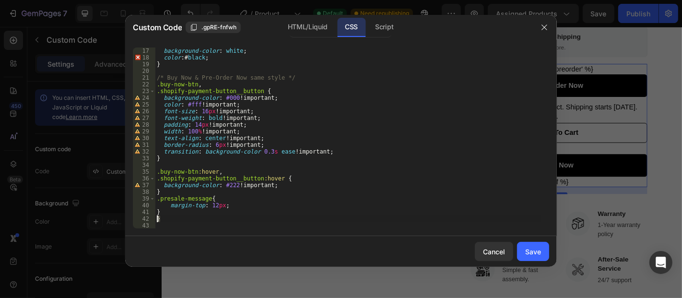
paste textarea
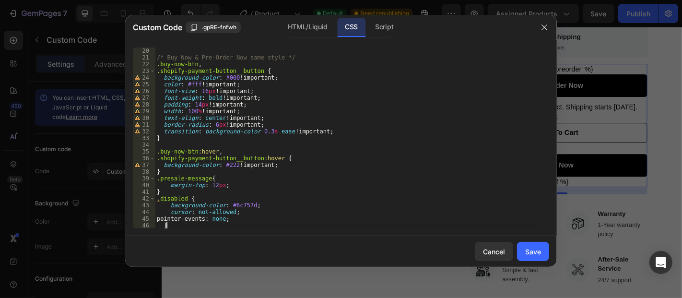
scroll to position [127, 0]
click at [164, 222] on div "/* Buy Now & Pre-Order Now same style */ .buy-now-btn , .shopify-payment-button…" at bounding box center [348, 144] width 386 height 195
click at [163, 224] on div "/* Buy Now & Pre-Order Now same style */ .buy-now-btn , .shopify-payment-button…" at bounding box center [348, 144] width 386 height 195
click at [169, 207] on div "/* Buy Now & Pre-Order Now same style */ .buy-now-btn , .shopify-payment-button…" at bounding box center [348, 144] width 386 height 195
click at [302, 35] on div "HTML/Liquid" at bounding box center [307, 27] width 55 height 19
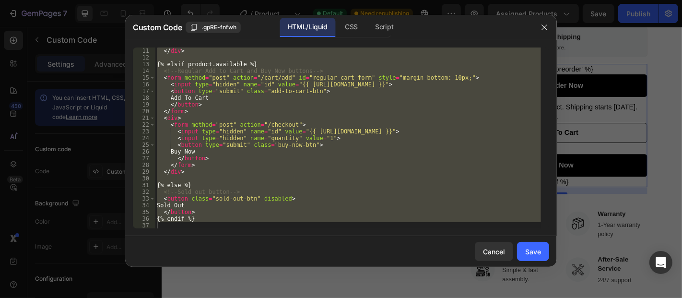
scroll to position [67, 0]
click at [240, 199] on div "</ div > {% elsif product.available %} <!-- Regular Add to Cart and Buy Now but…" at bounding box center [348, 137] width 386 height 181
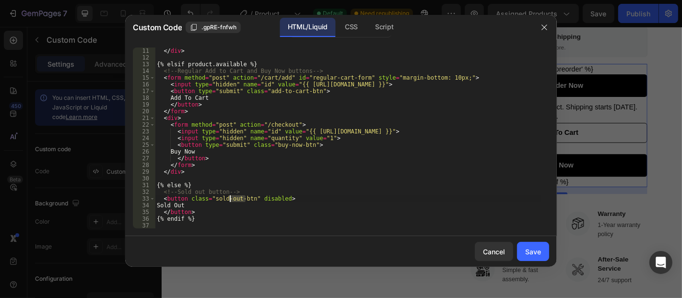
drag, startPoint x: 246, startPoint y: 198, endPoint x: 226, endPoint y: 197, distance: 20.7
click at [226, 197] on div "</ div > {% elsif product.available %} <!-- Regular Add to Cart and Buy Now but…" at bounding box center [348, 144] width 386 height 195
drag, startPoint x: 248, startPoint y: 197, endPoint x: 212, endPoint y: 198, distance: 36.0
click at [212, 198] on div "</ div > {% elsif product.available %} <!-- Regular Add to Cart and Buy Now but…" at bounding box center [348, 144] width 386 height 195
click at [367, 27] on div "CSS" at bounding box center [384, 27] width 34 height 19
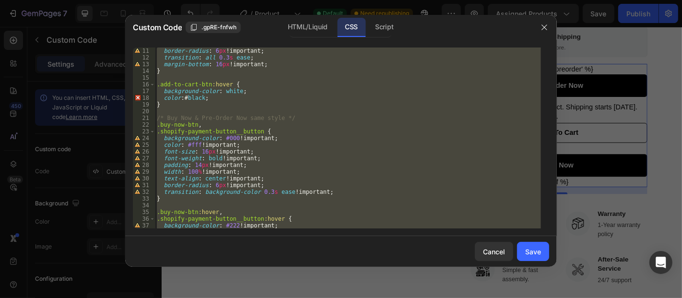
click at [213, 199] on div "border-radius : 6 px !important ; transition : all 0.3 s ease ; margin-bottom :…" at bounding box center [348, 137] width 386 height 181
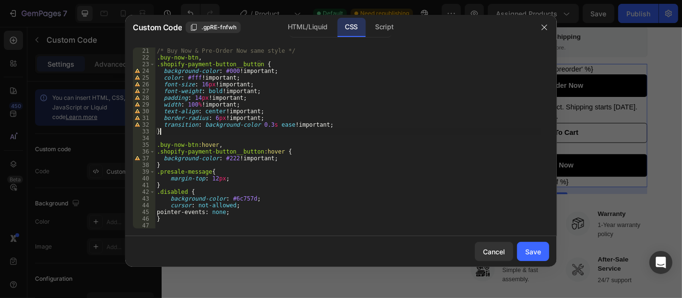
scroll to position [134, 0]
click at [174, 191] on div "/* Buy Now & Pre-Order Now same style */ .buy-now-btn , .shopify-payment-button…" at bounding box center [348, 144] width 386 height 195
paste textarea "sold-out-btn"
click at [245, 203] on div "/* Buy Now & Pre-Order Now same style */ .buy-now-btn , .shopify-payment-button…" at bounding box center [348, 144] width 386 height 195
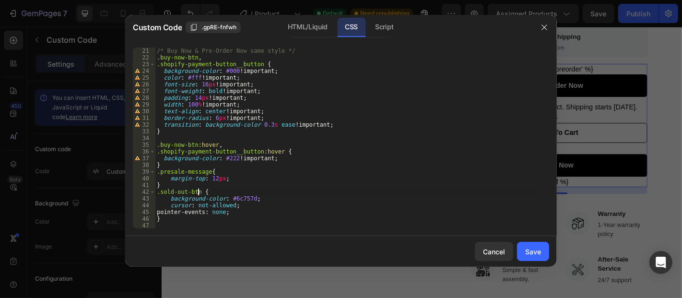
type textarea "cursor: not-allowed;"
click at [527, 246] on div "Save" at bounding box center [533, 251] width 16 height 10
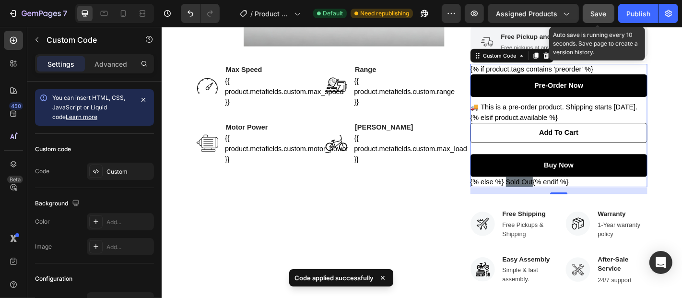
click at [598, 13] on span "Save" at bounding box center [599, 14] width 16 height 8
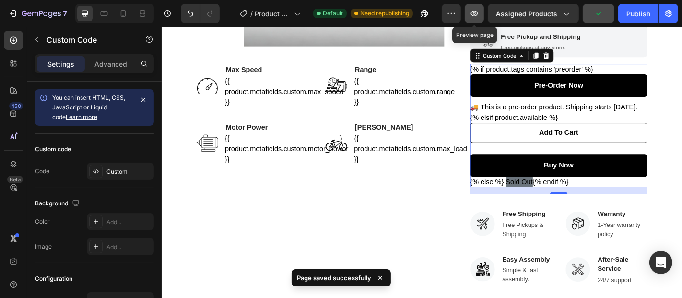
click at [471, 12] on icon "button" at bounding box center [474, 14] width 10 height 10
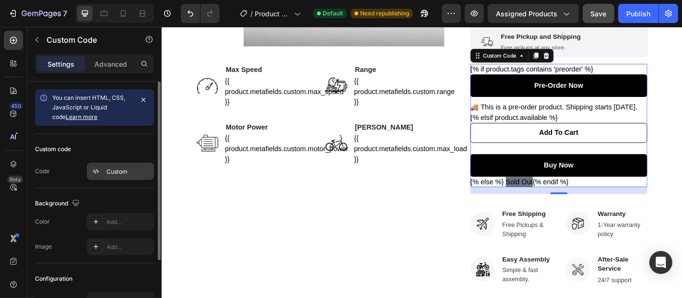
click at [115, 171] on div "Custom" at bounding box center [128, 171] width 45 height 9
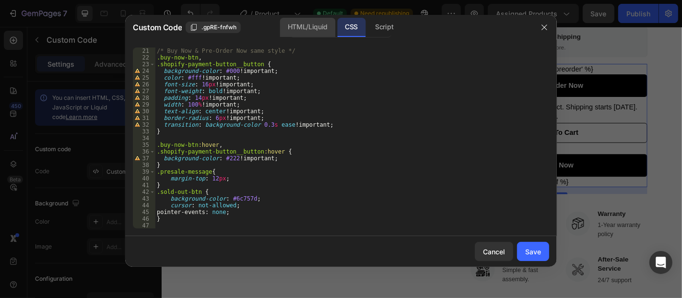
click at [302, 33] on div "HTML/Liquid" at bounding box center [307, 27] width 55 height 19
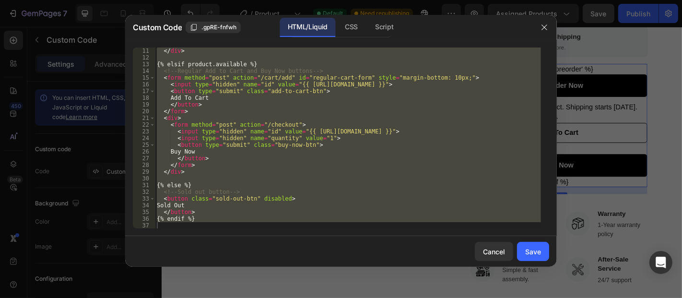
click at [291, 196] on div "</ div > {% elsif product.available %} <!-- Regular Add to Cart and Buy Now but…" at bounding box center [348, 137] width 386 height 181
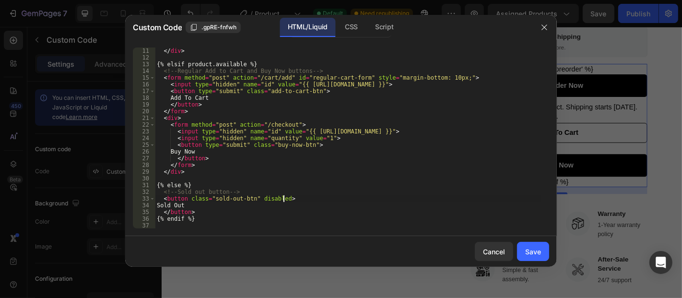
click at [295, 199] on div "</ div > {% elsif product.available %} <!-- Regular Add to Cart and Buy Now but…" at bounding box center [348, 144] width 386 height 195
click at [367, 25] on div "CSS" at bounding box center [384, 27] width 34 height 19
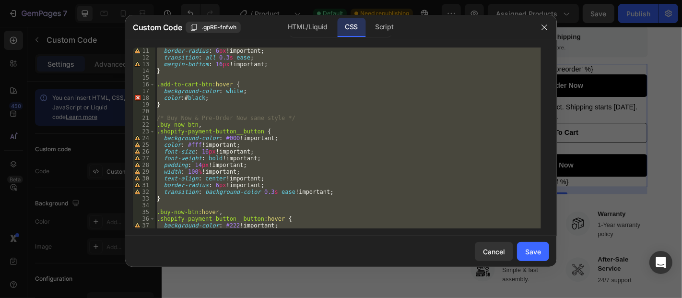
click at [254, 99] on div "border-radius : 6 px !important ; transition : all 0.3 s ease ; margin-bottom :…" at bounding box center [348, 137] width 386 height 181
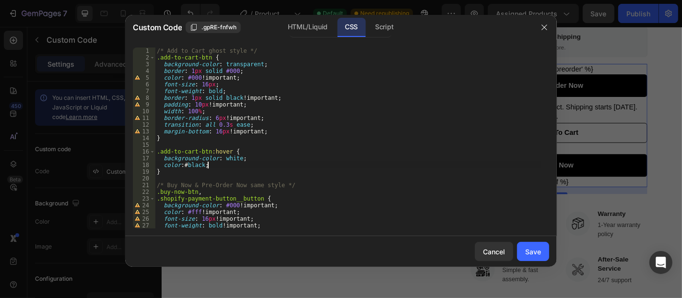
scroll to position [0, 0]
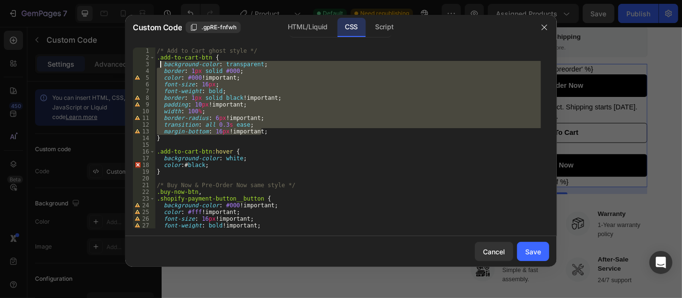
drag, startPoint x: 262, startPoint y: 132, endPoint x: 161, endPoint y: 67, distance: 120.3
click at [161, 67] on div "/* Add to Cart ghost style */ .add-to-cart-btn { background-color : transparent…" at bounding box center [348, 144] width 386 height 195
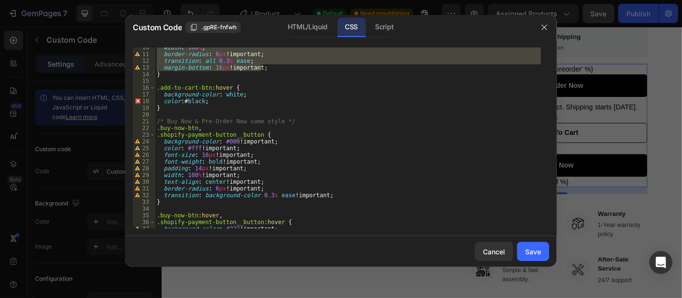
scroll to position [96, 0]
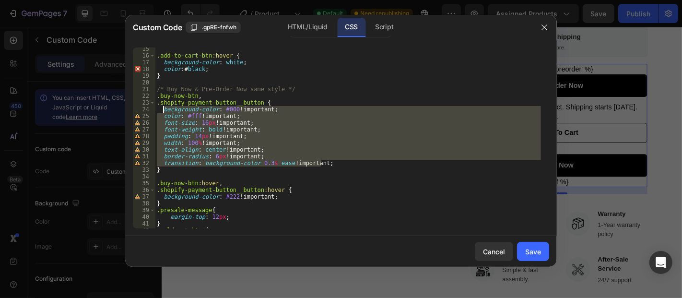
drag, startPoint x: 332, startPoint y: 163, endPoint x: 164, endPoint y: 111, distance: 175.3
click at [164, 111] on div ".add-to-cart-btn :hover { background-color : white ; color : # black ; } /* Buy…" at bounding box center [348, 143] width 386 height 195
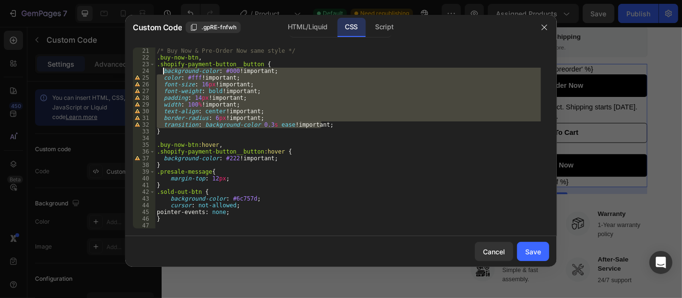
scroll to position [134, 0]
click at [244, 213] on div "/* Buy Now & Pre-Order Now same style */ .buy-now-btn , .shopify-payment-button…" at bounding box center [348, 144] width 386 height 195
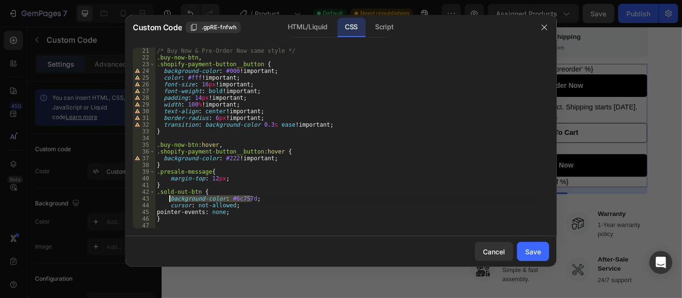
drag, startPoint x: 255, startPoint y: 197, endPoint x: 170, endPoint y: 197, distance: 84.4
click at [170, 197] on div "/* Buy Now & Pre-Order Now same style */ .buy-now-btn , .shopify-payment-button…" at bounding box center [348, 144] width 386 height 195
paste textarea "transition: background-color 0.3s ease !important"
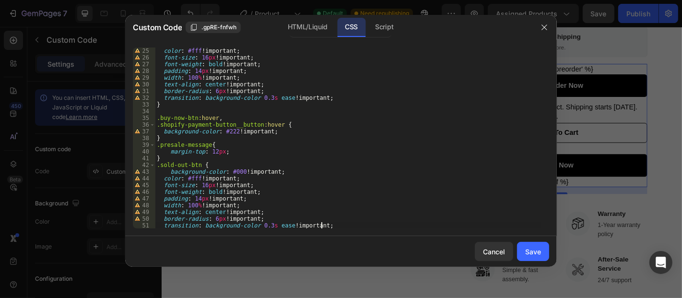
scroll to position [187, 0]
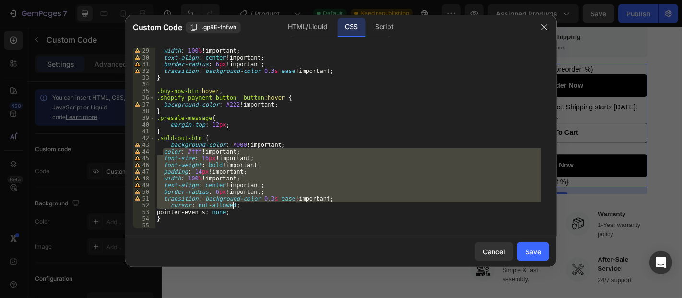
drag, startPoint x: 163, startPoint y: 150, endPoint x: 333, endPoint y: 202, distance: 178.5
click at [333, 202] on div "width : 100 % !important ; text-align : center !important ; border-radius : 6 p…" at bounding box center [348, 144] width 386 height 195
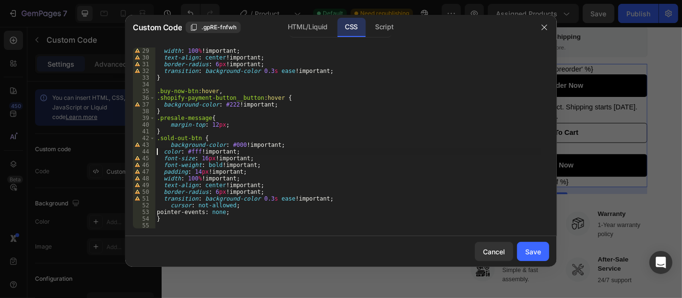
click at [256, 204] on div "width : 100 % !important ; text-align : center !important ; border-radius : 6 p…" at bounding box center [348, 144] width 386 height 195
click at [260, 160] on div "width : 100 % !important ; text-align : center !important ; border-radius : 6 p…" at bounding box center [348, 144] width 386 height 195
click at [264, 184] on div "width : 100 % !important ; text-align : center !important ; border-radius : 6 p…" at bounding box center [348, 144] width 386 height 195
click at [254, 210] on div "width : 100 % !important ; text-align : center !important ; border-radius : 6 p…" at bounding box center [348, 144] width 386 height 195
type textarea "pointer-events: none;"
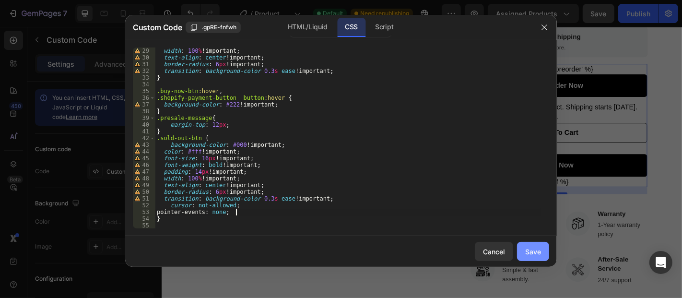
click at [537, 248] on div "Save" at bounding box center [533, 251] width 16 height 10
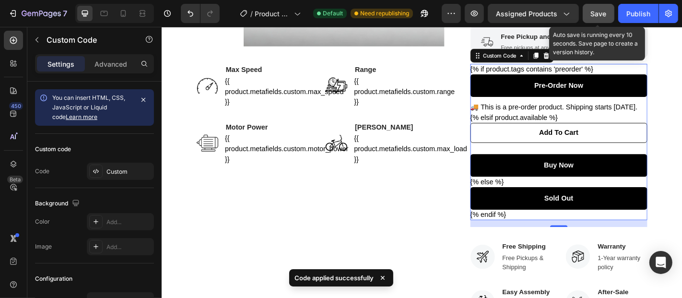
click at [596, 14] on span "Save" at bounding box center [599, 14] width 16 height 8
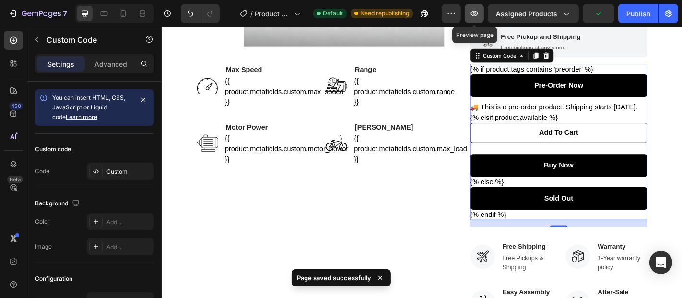
click at [481, 18] on button "button" at bounding box center [473, 13] width 19 height 19
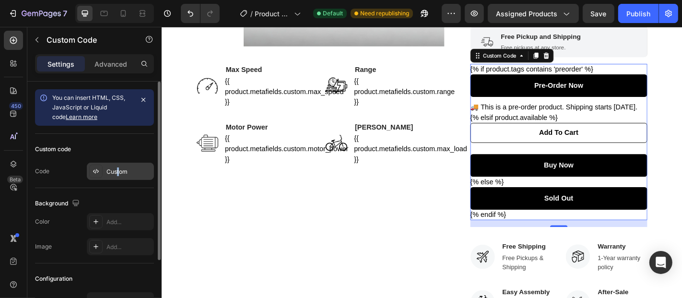
click at [117, 167] on div "Custom" at bounding box center [128, 171] width 45 height 9
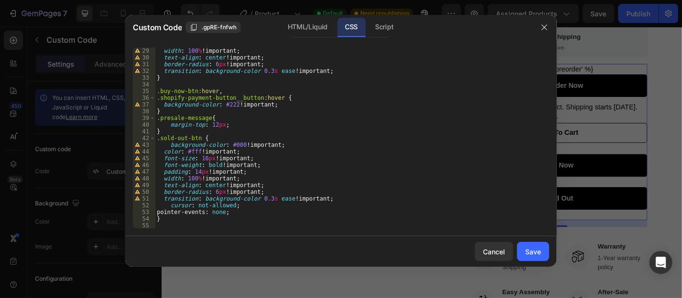
click at [189, 176] on div "width : 100 % !important ; text-align : center !important ; border-radius : 6 p…" at bounding box center [348, 144] width 386 height 195
click at [169, 146] on div "width : 100 % !important ; text-align : center !important ; border-radius : 6 p…" at bounding box center [348, 144] width 386 height 195
click at [168, 205] on div "width : 100 % !important ; text-align : center !important ; border-radius : 6 p…" at bounding box center [348, 144] width 386 height 195
click at [171, 212] on div "width : 100 % !important ; text-align : center !important ; border-radius : 6 p…" at bounding box center [348, 144] width 386 height 195
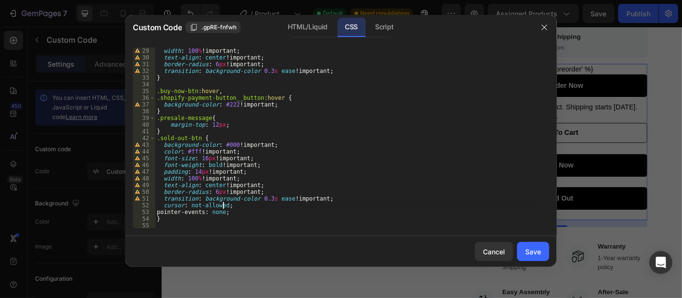
click at [222, 204] on div "width : 100 % !important ; text-align : center !important ; border-radius : 6 p…" at bounding box center [348, 144] width 386 height 195
drag, startPoint x: 223, startPoint y: 204, endPoint x: 189, endPoint y: 206, distance: 33.6
click at [189, 206] on div "width : 100 % !important ; text-align : center !important ; border-radius : 6 p…" at bounding box center [348, 144] width 386 height 195
click at [289, 208] on div "width : 100 % !important ; text-align : center !important ; border-radius : 6 p…" at bounding box center [348, 144] width 386 height 195
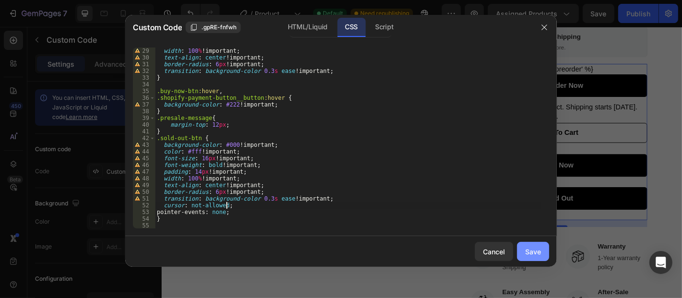
type textarea "cursor: not-allowed;"
click at [529, 248] on div "Save" at bounding box center [533, 251] width 16 height 10
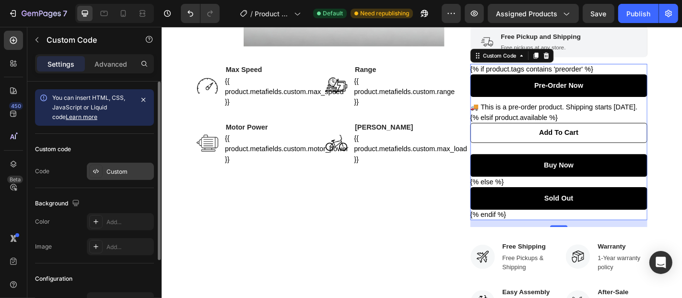
click at [132, 173] on div "Custom" at bounding box center [128, 171] width 45 height 9
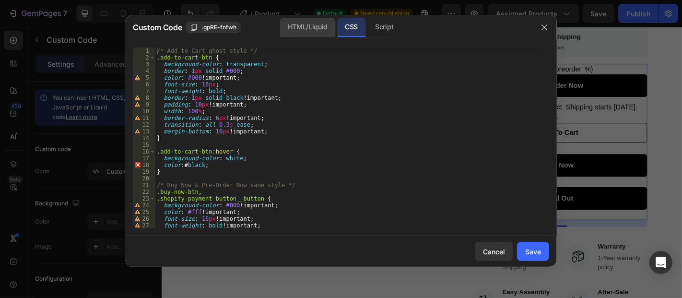
click at [298, 26] on div "HTML/Liquid" at bounding box center [307, 27] width 55 height 19
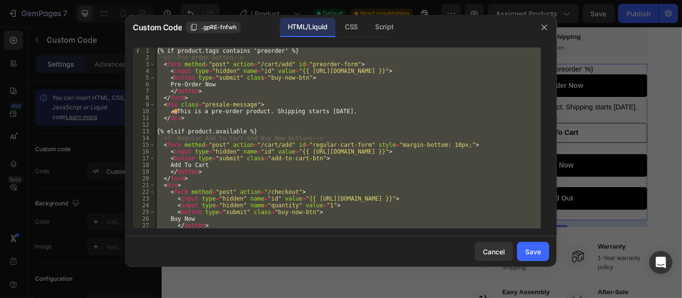
scroll to position [67, 0]
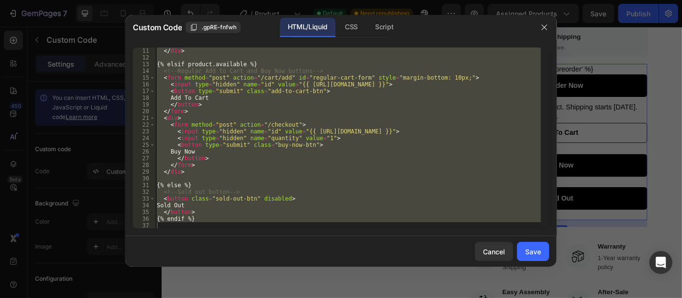
click at [217, 199] on div "</ div > {% elsif product.available %} <!-- Regular Add to Cart and Buy Now but…" at bounding box center [348, 137] width 386 height 181
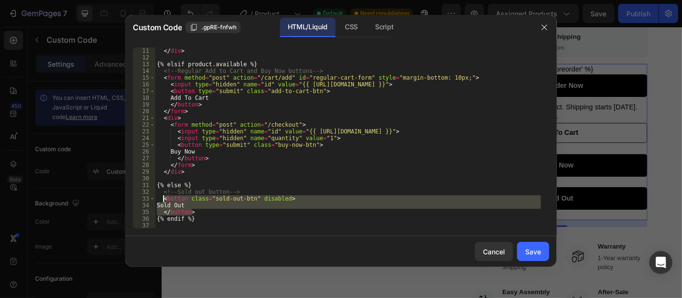
drag, startPoint x: 198, startPoint y: 211, endPoint x: 163, endPoint y: 199, distance: 37.4
click at [163, 199] on div "</ div > {% elsif product.available %} <!-- Regular Add to Cart and Buy Now but…" at bounding box center [348, 144] width 386 height 195
click at [209, 206] on div "</ div > {% elsif product.available %} <!-- Regular Add to Cart and Buy Now but…" at bounding box center [348, 137] width 386 height 181
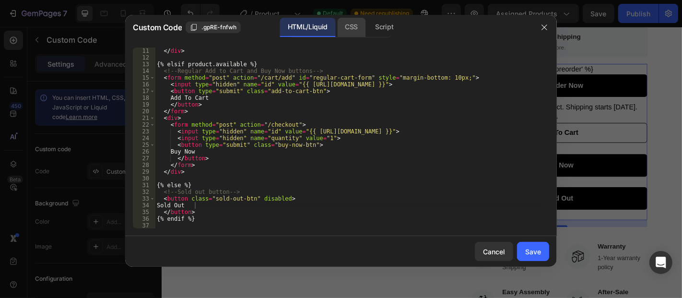
click at [367, 28] on div "CSS" at bounding box center [384, 27] width 34 height 19
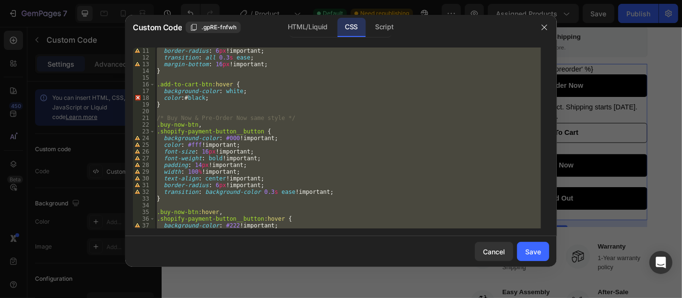
click at [258, 158] on div "border-radius : 6 px !important ; transition : all 0.3 s ease ; margin-bottom :…" at bounding box center [348, 137] width 386 height 181
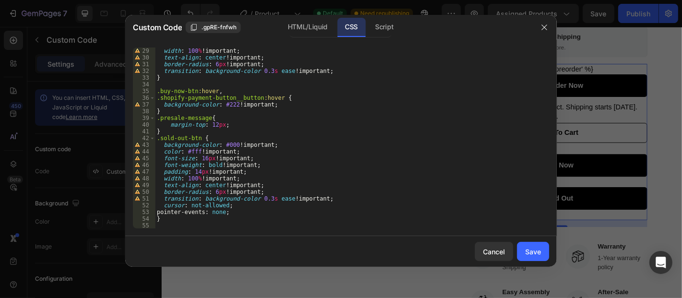
scroll to position [187, 0]
click at [184, 220] on div "width : 100 % !important ; text-align : center !important ; border-radius : 6 p…" at bounding box center [348, 144] width 386 height 195
type textarea "}"
paste textarea ".sold-out-btn[disabled]:hover::after { opacity: 1; /* show tooltip on hover */"
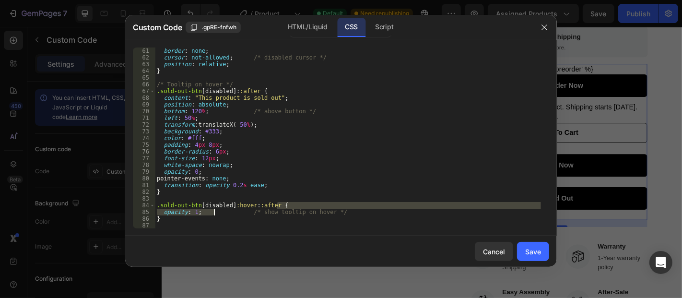
drag, startPoint x: 338, startPoint y: 209, endPoint x: 211, endPoint y: 210, distance: 127.5
click at [211, 210] on div "border : none ; cursor : not-allowed ; /* disabled cursor */ position : relativ…" at bounding box center [348, 144] width 386 height 195
click at [198, 211] on div "border : none ; cursor : not-allowed ; /* disabled cursor */ position : relativ…" at bounding box center [348, 137] width 386 height 181
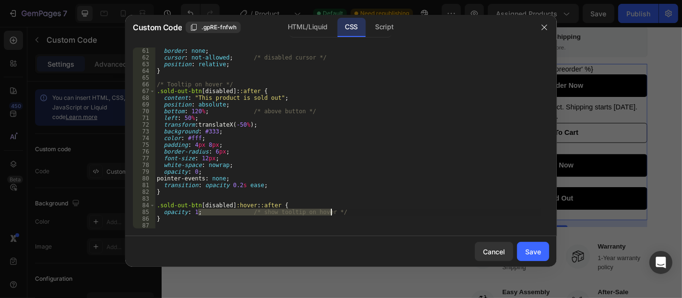
click at [341, 213] on div "border : none ; cursor : not-allowed ; /* disabled cursor */ position : relativ…" at bounding box center [348, 144] width 386 height 195
click at [305, 110] on div "border : none ; cursor : not-allowed ; /* disabled cursor */ position : relativ…" at bounding box center [348, 144] width 386 height 195
click at [207, 111] on div "border : none ; cursor : not-allowed ; /* disabled cursor */ position : relativ…" at bounding box center [348, 144] width 386 height 195
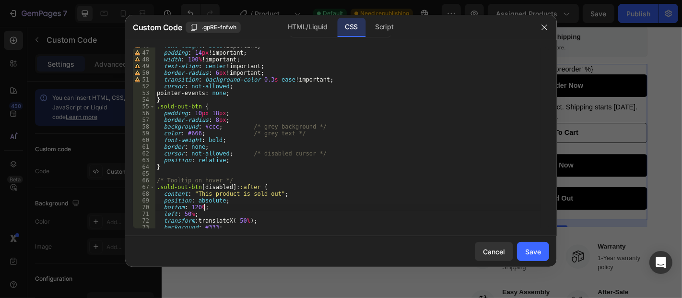
scroll to position [307, 0]
click at [313, 150] on div "font-weight : bold !important ; padding : 14 px !important ; width : 100 % !imp…" at bounding box center [348, 140] width 386 height 195
click at [226, 152] on div "font-weight : bold !important ; padding : 14 px !important ; width : 100 % !imp…" at bounding box center [348, 140] width 386 height 195
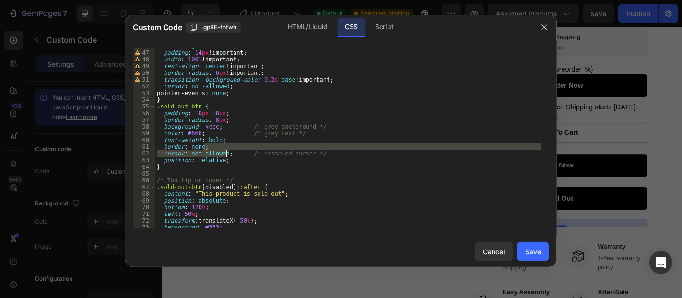
click at [226, 151] on div "font-weight : bold !important ; padding : 14 px !important ; width : 100 % !imp…" at bounding box center [348, 137] width 386 height 181
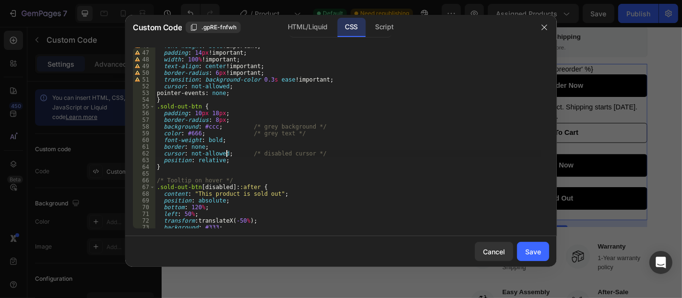
click at [313, 151] on div "font-weight : bold !important ; padding : 14 px !important ; width : 100 % !imp…" at bounding box center [348, 140] width 386 height 195
click at [293, 131] on div "font-weight : bold !important ; padding : 14 px !important ; width : 100 % !imp…" at bounding box center [348, 140] width 386 height 195
click at [205, 131] on div "font-weight : bold !important ; padding : 14 px !important ; width : 100 % !imp…" at bounding box center [348, 140] width 386 height 195
click at [202, 132] on div "font-weight : bold !important ; padding : 14 px !important ; width : 100 % !imp…" at bounding box center [348, 140] width 386 height 195
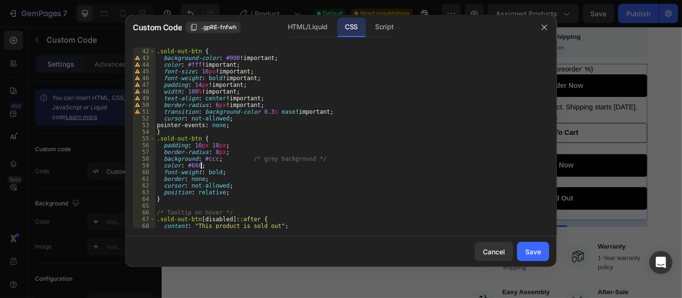
scroll to position [275, 0]
click at [311, 158] on div "} .sold-out-btn { background-color : #000 !important ; color : #fff !important …" at bounding box center [348, 138] width 386 height 195
click at [216, 158] on div "} .sold-out-btn { background-color : #000 !important ; color : #fff !important …" at bounding box center [348, 138] width 386 height 195
drag, startPoint x: 213, startPoint y: 144, endPoint x: 193, endPoint y: 145, distance: 19.7
click at [193, 145] on div "} .sold-out-btn { background-color : #000 !important ; color : #fff !important …" at bounding box center [348, 138] width 386 height 195
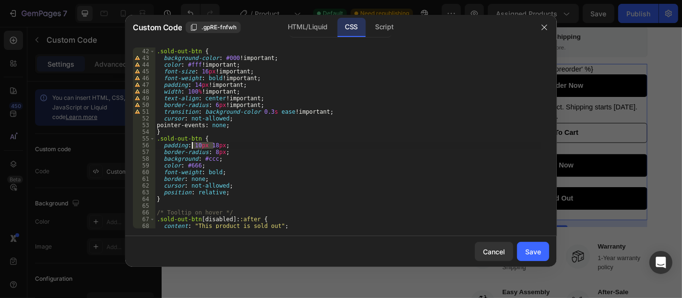
scroll to position [0, 3]
click at [190, 173] on div "} .sold-out-btn { background-color : #000 !important ; color : #fff !important …" at bounding box center [348, 138] width 386 height 195
drag, startPoint x: 253, startPoint y: 70, endPoint x: 163, endPoint y: 69, distance: 90.1
click at [163, 69] on div "} .sold-out-btn { background-color : #000 !important ; color : #fff !important …" at bounding box center [348, 138] width 386 height 195
click at [227, 155] on div "} .sold-out-btn { background-color : #000 !important ; color : #fff !important …" at bounding box center [348, 138] width 386 height 195
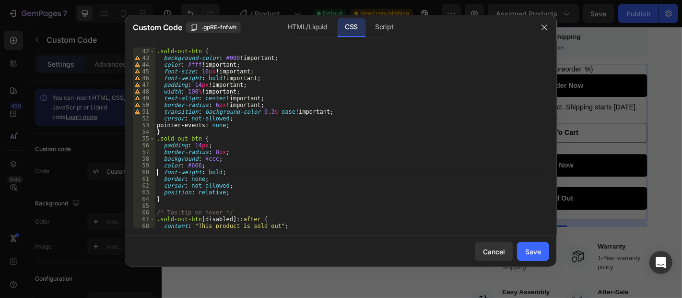
click at [224, 165] on div "} .sold-out-btn { background-color : #000 !important ; color : #fff !important …" at bounding box center [348, 138] width 386 height 195
type textarea "color: #666;"
paste textarea "font-size: 16px !important;"
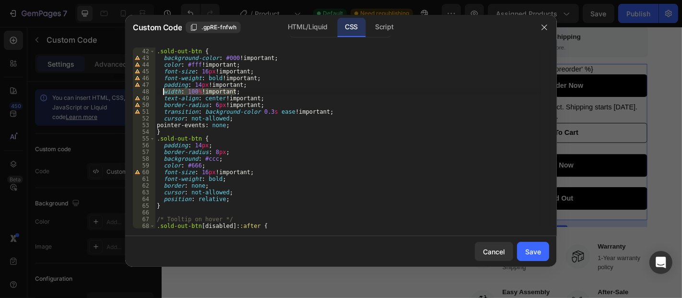
drag, startPoint x: 234, startPoint y: 90, endPoint x: 163, endPoint y: 89, distance: 71.9
click at [163, 89] on div "} .sold-out-btn { background-color : #000 !important ; color : #fff !important …" at bounding box center [348, 138] width 386 height 195
click at [240, 181] on div "} .sold-out-btn { background-color : #000 !important ; color : #fff !important …" at bounding box center [348, 138] width 386 height 195
type textarea "font-weight: bold;"
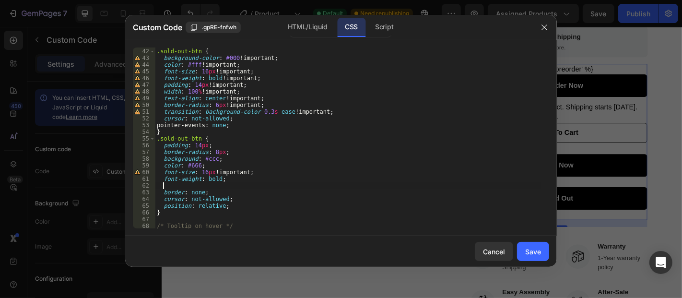
paste textarea "width: 100% !important;"
drag, startPoint x: 256, startPoint y: 96, endPoint x: 163, endPoint y: 95, distance: 93.5
click at [163, 95] on div "} .sold-out-btn { background-color : #000 !important ; color : #fff !important …" at bounding box center [348, 138] width 386 height 195
click at [252, 194] on div "} .sold-out-btn { background-color : #000 !important ; color : #fff !important …" at bounding box center [348, 138] width 386 height 195
type textarea "border: none;"
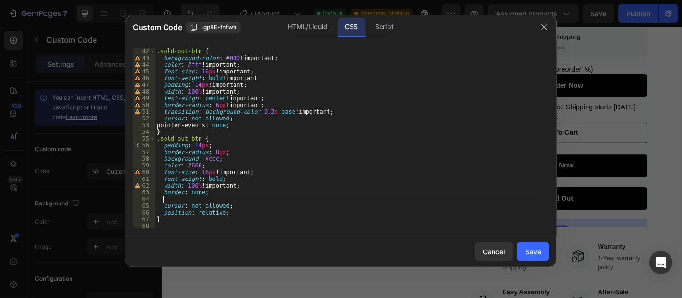
paste textarea "text-align: center !important;"
click at [165, 131] on div "} .sold-out-btn { background-color : #000 !important ; color : #fff !important …" at bounding box center [348, 138] width 386 height 195
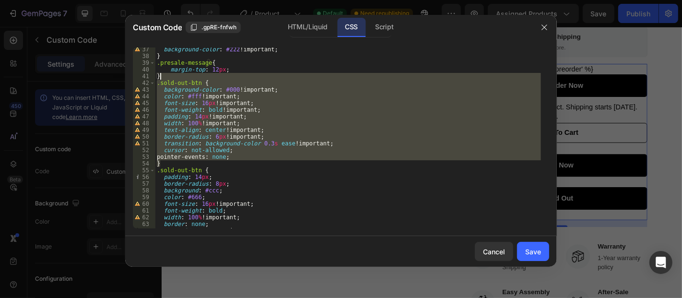
click at [165, 76] on div "background-color : #222 !important ; } .presale-message { margin-top : 12 px ; …" at bounding box center [348, 143] width 386 height 195
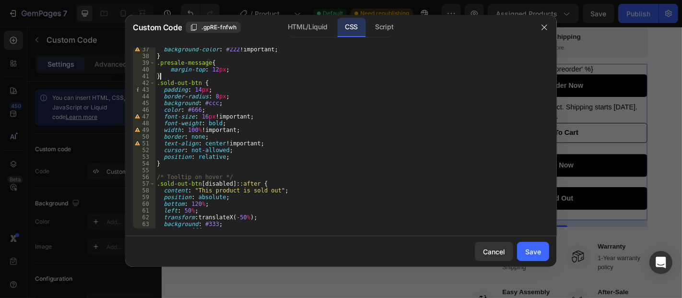
scroll to position [338, 0]
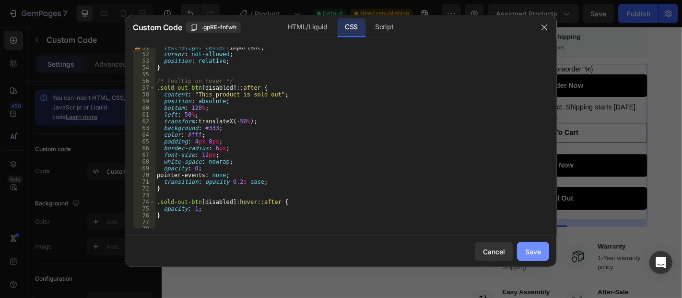
type textarea "}"
click at [526, 248] on div "Save" at bounding box center [533, 251] width 16 height 10
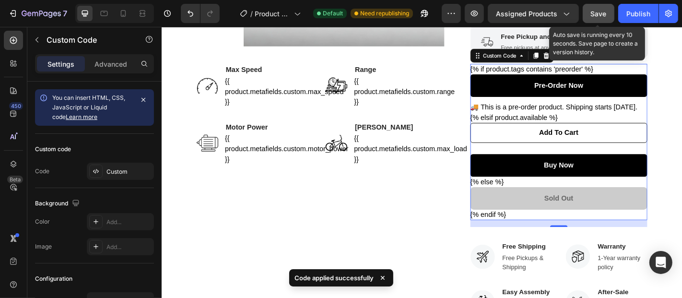
click at [590, 15] on button "Save" at bounding box center [598, 13] width 32 height 19
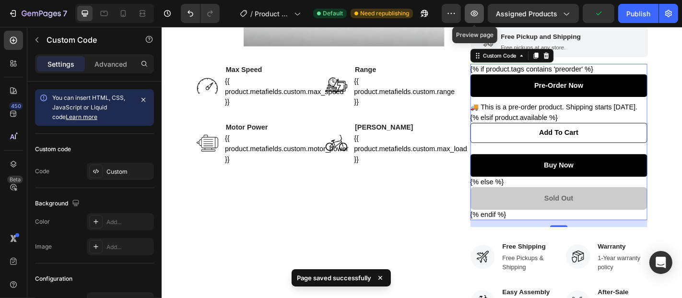
click at [474, 10] on icon "button" at bounding box center [474, 14] width 10 height 10
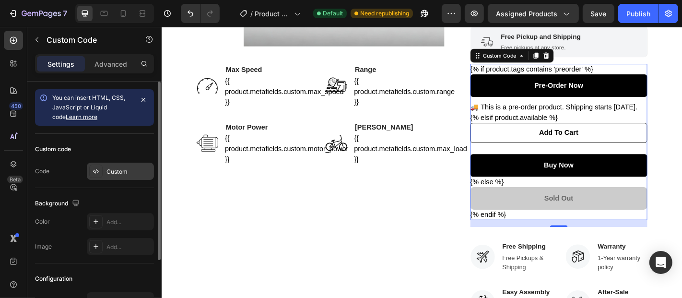
click at [117, 163] on div "Custom" at bounding box center [120, 171] width 67 height 17
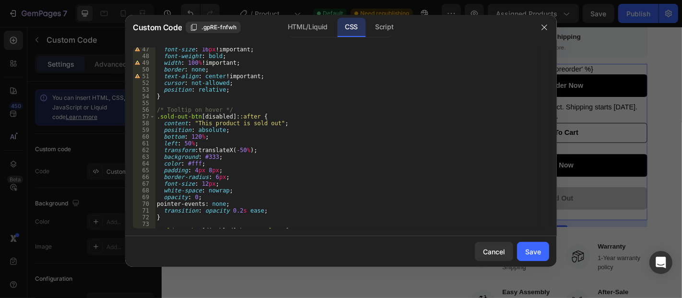
scroll to position [246, 0]
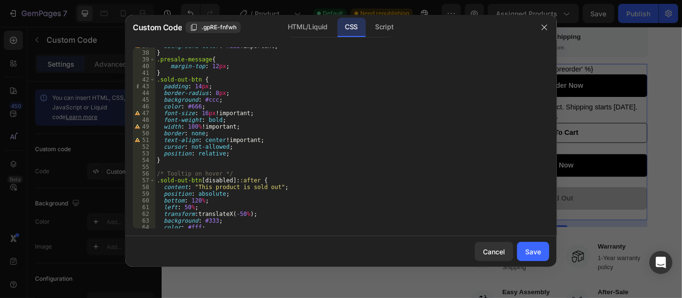
click at [207, 99] on div "background-color : #222 !important ; } .presale-message { margin-top : 12 px ; …" at bounding box center [348, 140] width 386 height 195
click at [256, 117] on div "background-color : #222 !important ; } .presale-message { margin-top : 12 px ; …" at bounding box center [348, 140] width 386 height 195
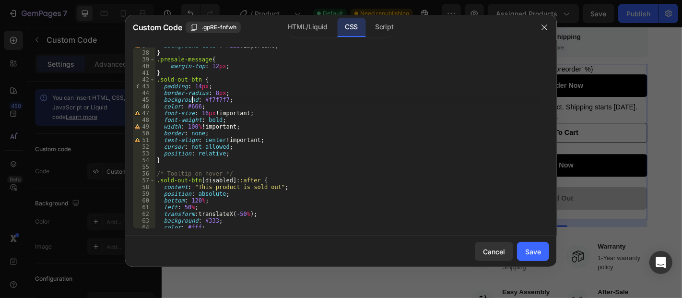
click at [192, 103] on div "background-color : #222 !important ; } .presale-message { margin-top : 12 px ; …" at bounding box center [348, 140] width 386 height 195
click at [191, 107] on div "background-color : #222 !important ; } .presale-message { margin-top : 12 px ; …" at bounding box center [348, 140] width 386 height 195
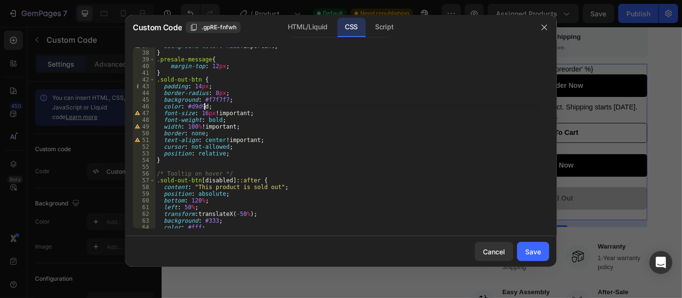
scroll to position [0, 4]
click at [241, 150] on div "background-color : #222 !important ; } .presale-message { margin-top : 12 px ; …" at bounding box center [348, 140] width 386 height 195
type textarea "cursor: not-allowed;"
click at [535, 242] on button "Save" at bounding box center [533, 251] width 32 height 19
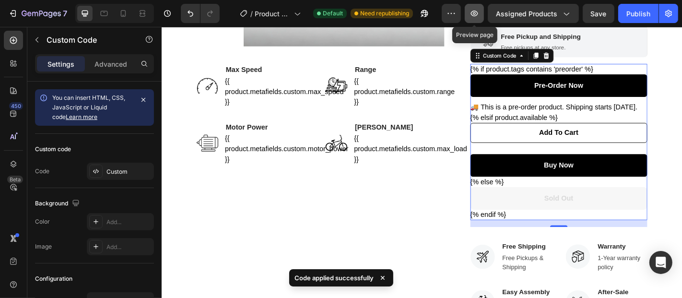
click at [478, 10] on icon "button" at bounding box center [474, 14] width 10 height 10
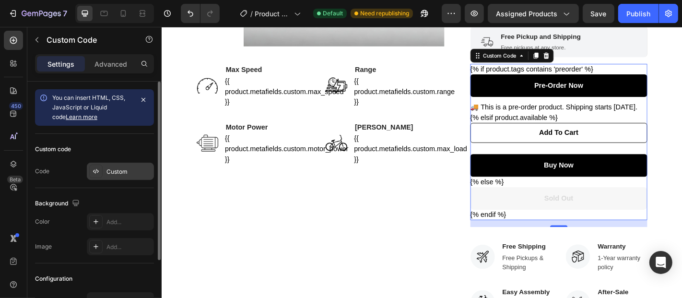
click at [124, 167] on div "Custom" at bounding box center [128, 171] width 45 height 9
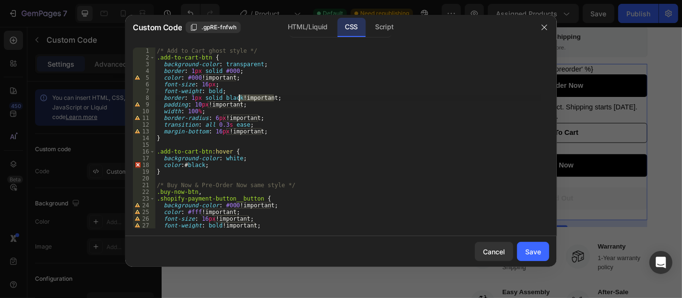
drag, startPoint x: 273, startPoint y: 97, endPoint x: 241, endPoint y: 97, distance: 32.6
click at [241, 97] on div "/* Add to Cart ghost style */ .add-to-cart-btn { background-color : transparent…" at bounding box center [348, 144] width 386 height 195
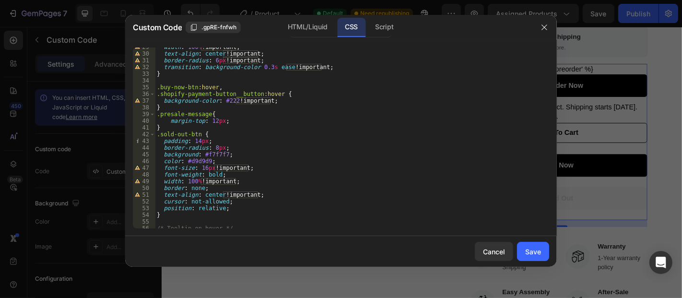
scroll to position [128, 0]
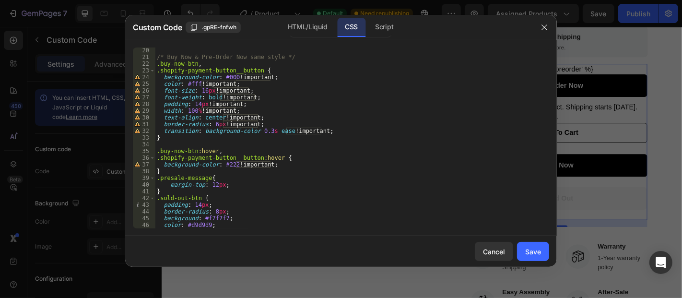
click at [289, 116] on div "/* Buy Now & Pre-Order Now same style */ .buy-now-btn , .shopify-payment-button…" at bounding box center [348, 144] width 386 height 195
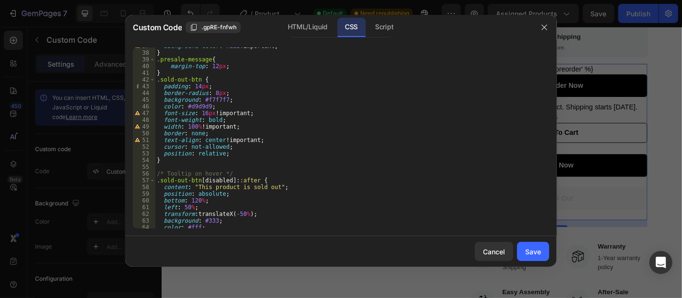
scroll to position [246, 0]
click at [215, 83] on div "background-color : #222 !important ; } .presale-message { margin-top : 12 px ; …" at bounding box center [348, 140] width 386 height 195
click at [212, 86] on div "background-color : #222 !important ; } .presale-message { margin-top : 12 px ; …" at bounding box center [348, 140] width 386 height 195
click at [205, 87] on div "background-color : #222 !important ; } .presale-message { margin-top : 12 px ; …" at bounding box center [348, 140] width 386 height 195
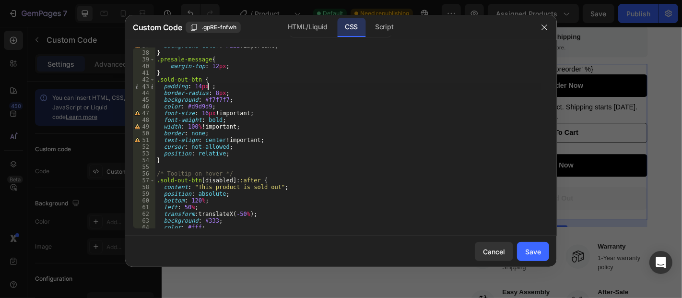
paste textarea "!important;"
drag, startPoint x: 254, startPoint y: 88, endPoint x: 205, endPoint y: 84, distance: 49.1
click at [205, 84] on div "background-color : #222 !important ; } .presale-message { margin-top : 12 px ; …" at bounding box center [348, 140] width 386 height 195
paste textarea "!important;"
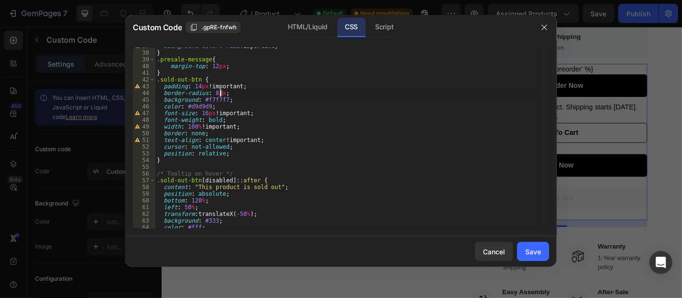
drag, startPoint x: 226, startPoint y: 93, endPoint x: 220, endPoint y: 93, distance: 5.8
click at [220, 93] on div "background-color : #222 !important ; } .presale-message { margin-top : 12 px ; …" at bounding box center [348, 140] width 386 height 195
paste textarea "!important;"
drag, startPoint x: 234, startPoint y: 102, endPoint x: 265, endPoint y: 106, distance: 31.5
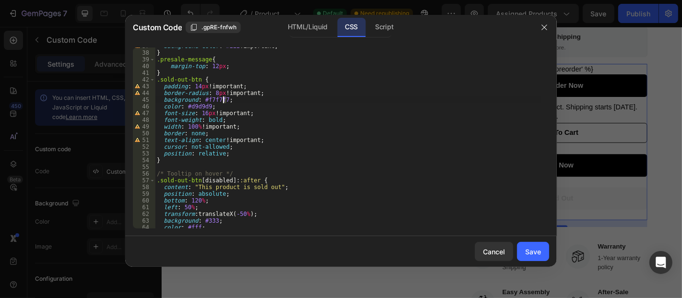
click at [224, 103] on div "background-color : #222 !important ; } .presale-message { margin-top : 12 px ; …" at bounding box center [348, 140] width 386 height 195
paste textarea "!important;"
drag, startPoint x: 214, startPoint y: 106, endPoint x: 239, endPoint y: 107, distance: 24.9
click at [209, 106] on div "background-color : #222 !important ; } .presale-message { margin-top : 12 px ; …" at bounding box center [348, 140] width 386 height 195
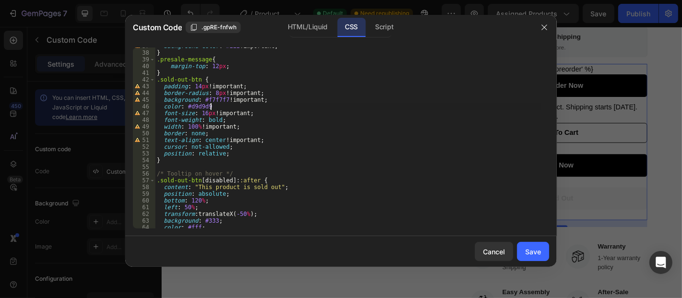
paste textarea "!important;"
drag, startPoint x: 251, startPoint y: 114, endPoint x: 225, endPoint y: 114, distance: 25.9
click at [225, 114] on div "background-color : #222 !important ; } .presale-message { margin-top : 12 px ; …" at bounding box center [348, 140] width 386 height 195
click at [224, 120] on div "background-color : #222 !important ; } .presale-message { margin-top : 12 px ; …" at bounding box center [348, 140] width 386 height 195
drag, startPoint x: 224, startPoint y: 119, endPoint x: 235, endPoint y: 119, distance: 11.5
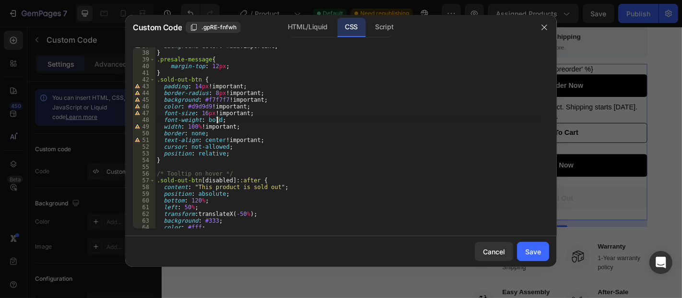
click at [218, 118] on div "background-color : #222 !important ; } .presale-message { margin-top : 12 px ; …" at bounding box center [348, 140] width 386 height 195
paste textarea "!important;"
click at [202, 133] on div "background-color : #222 !important ; } .presale-message { margin-top : 12 px ; …" at bounding box center [348, 140] width 386 height 195
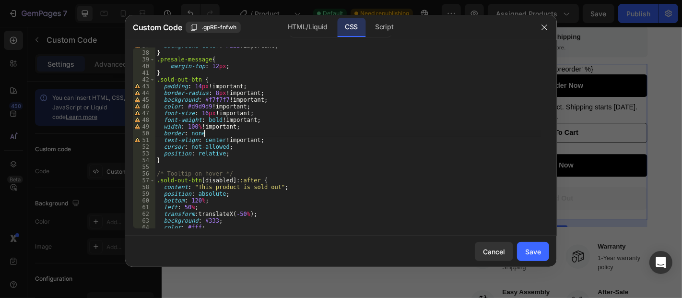
paste textarea "!important;"
click at [241, 148] on div "background-color : #222 !important ; } .presale-message { margin-top : 12 px ; …" at bounding box center [348, 140] width 386 height 195
click at [224, 148] on div "background-color : #222 !important ; } .presale-message { margin-top : 12 px ; …" at bounding box center [348, 140] width 386 height 195
paste textarea "!important;"
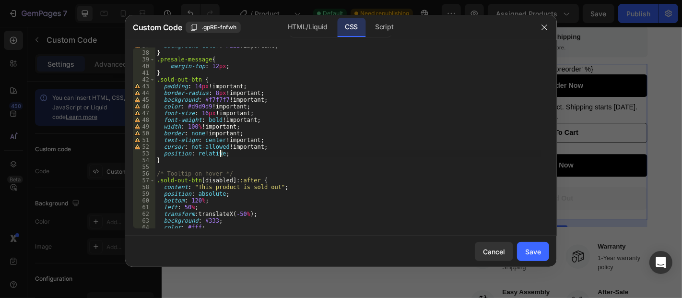
drag, startPoint x: 232, startPoint y: 152, endPoint x: 221, endPoint y: 153, distance: 12.0
click at [221, 153] on div "background-color : #222 !important ; } .presale-message { margin-top : 12 px ; …" at bounding box center [348, 140] width 386 height 195
paste textarea "!important"
click at [221, 152] on div "background-color : #222 !important ; } .presale-message { margin-top : 12 px ; …" at bounding box center [348, 140] width 386 height 195
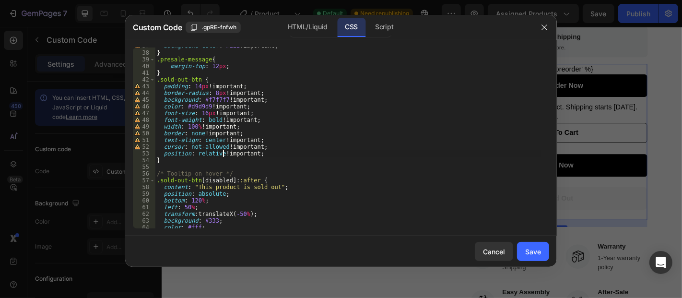
scroll to position [0, 5]
type textarea "position: relative !important;"
click at [546, 250] on button "Save" at bounding box center [533, 251] width 32 height 19
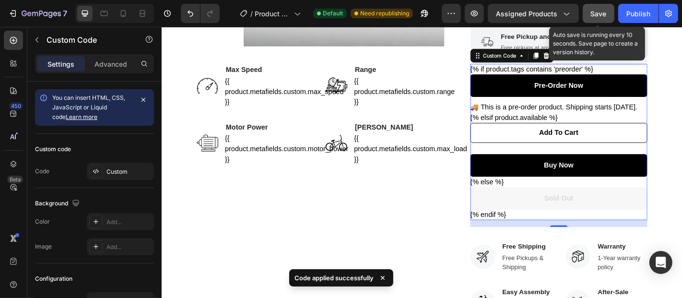
click at [590, 9] on button "Save" at bounding box center [598, 13] width 32 height 19
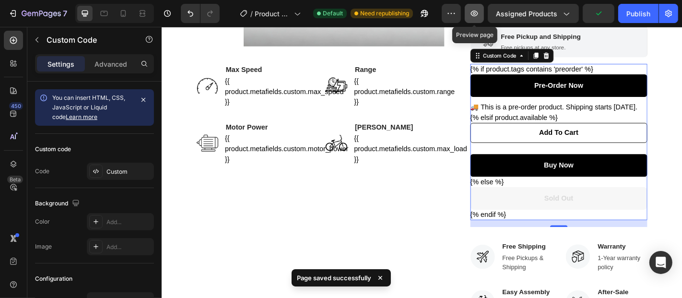
click at [474, 9] on icon "button" at bounding box center [474, 14] width 10 height 10
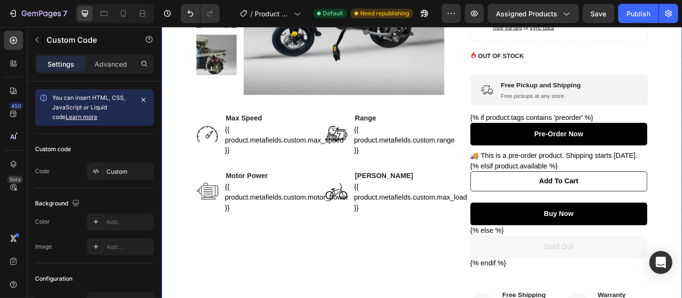
scroll to position [243, 0]
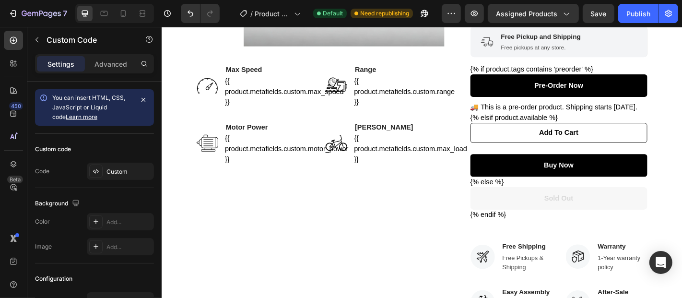
click at [568, 240] on div "{% if product.tags contains 'preorder' %} Pre-Order Now 🚚 This is a pre-order p…" at bounding box center [600, 154] width 196 height 173
click at [673, 68] on div "{% if product.tags contains 'preorder' %} Pre-Order Now 🚚 This is a pre-order p…" at bounding box center [600, 154] width 196 height 173
click at [426, 100] on div "{{ product.metafields.custom.range }}" at bounding box center [424, 98] width 100 height 35
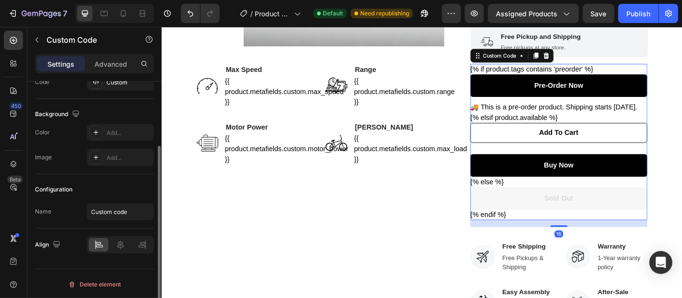
click at [526, 121] on div "🚚 This is a pre-order product. Shipping starts [DATE]." at bounding box center [600, 116] width 196 height 12
click at [116, 84] on div "Custom" at bounding box center [128, 83] width 45 height 9
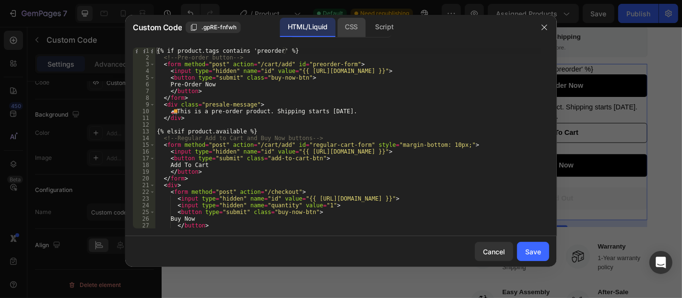
click at [367, 31] on div "CSS" at bounding box center [384, 27] width 34 height 19
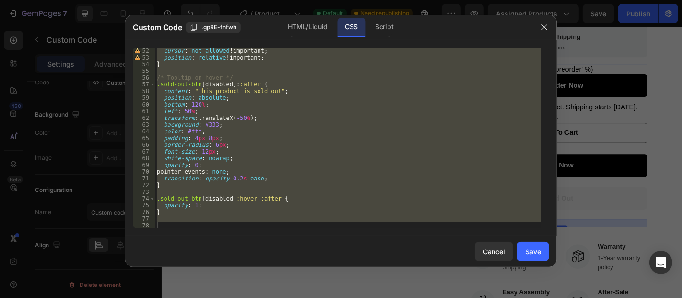
scroll to position [342, 0]
click at [229, 165] on div "cursor : not-allowed !important ; position : relative !important ; } /* Tooltip…" at bounding box center [348, 137] width 386 height 181
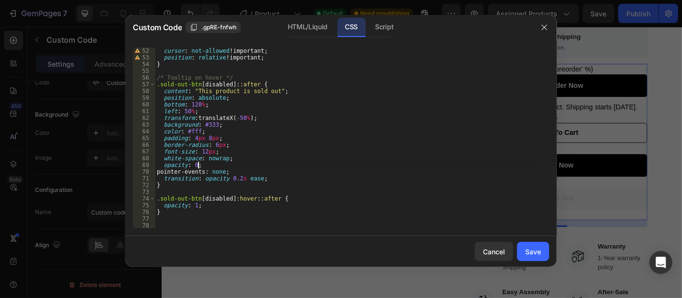
scroll to position [278, 0]
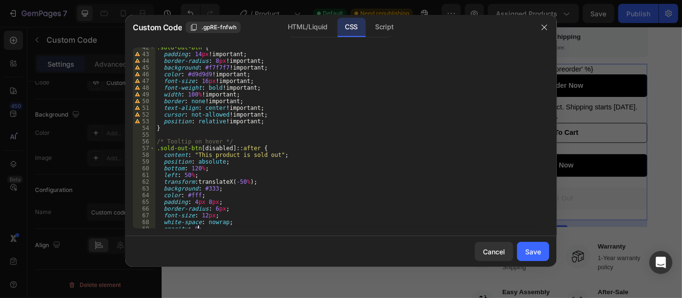
click at [193, 72] on div ".sold-out-btn { padding : 14 px !important ; border-radius : 8 px !important ; …" at bounding box center [348, 141] width 386 height 195
paste textarea "39393"
type textarea "color: #393939 !important;"
click at [527, 249] on div "Save" at bounding box center [533, 251] width 16 height 10
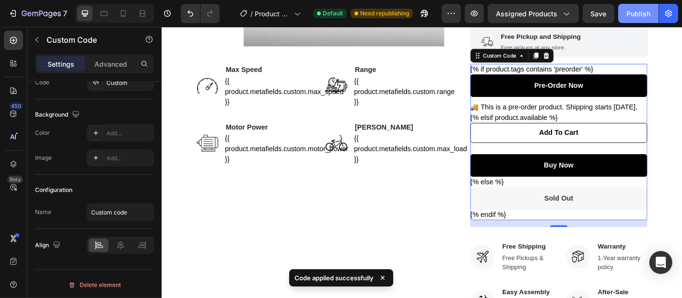
click at [628, 9] on div "Publish" at bounding box center [638, 14] width 24 height 10
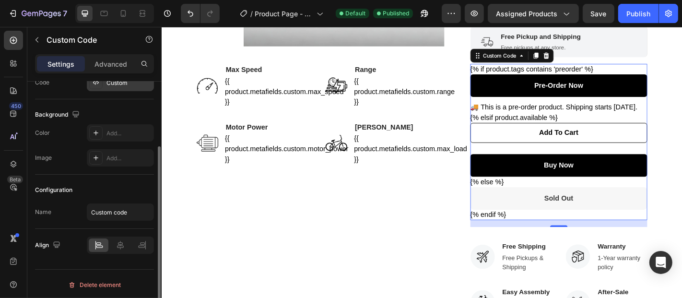
click at [123, 83] on div "Custom" at bounding box center [128, 83] width 45 height 9
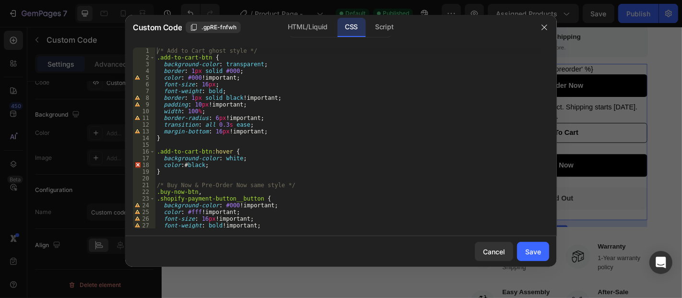
click at [308, 149] on div "/* Add to Cart ghost style */ .add-to-cart-btn { background-color : transparent…" at bounding box center [348, 144] width 386 height 195
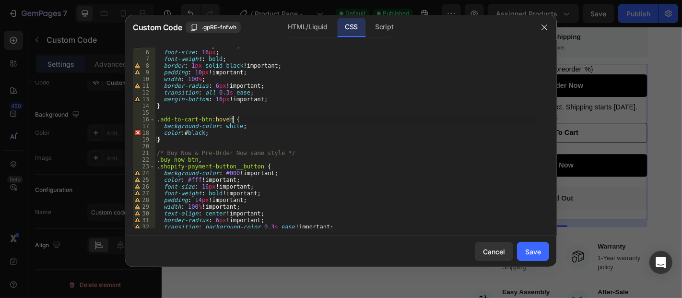
scroll to position [0, 0]
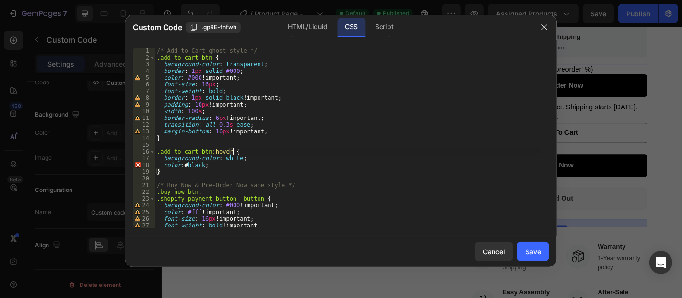
click at [190, 70] on div "/* Add to Cart ghost style */ .add-to-cart-btn { background-color : transparent…" at bounding box center [348, 144] width 386 height 195
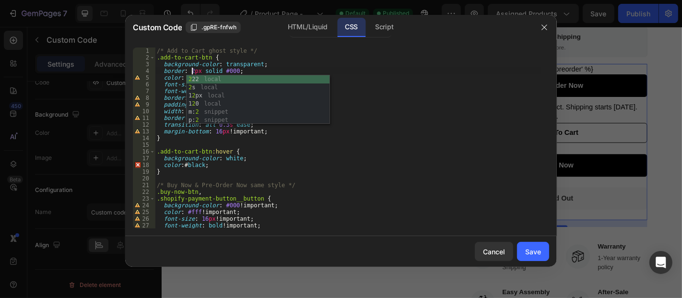
scroll to position [0, 2]
click at [296, 63] on div "/* Add to Cart ghost style */ .add-to-cart-btn { background-color : transparent…" at bounding box center [348, 144] width 386 height 195
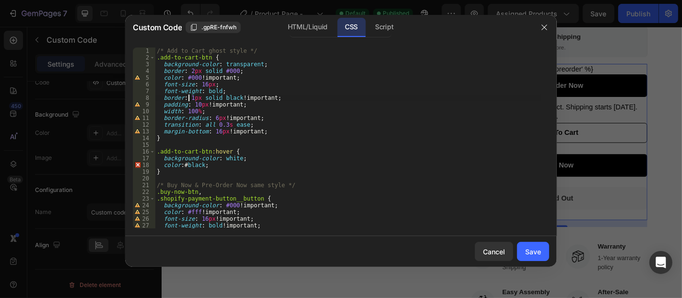
click at [187, 101] on div "/* Add to Cart ghost style */ .add-to-cart-btn { background-color : transparent…" at bounding box center [348, 144] width 386 height 195
click at [255, 66] on div "/* Add to Cart ghost style */ .add-to-cart-btn { background-color : transparent…" at bounding box center [348, 144] width 386 height 195
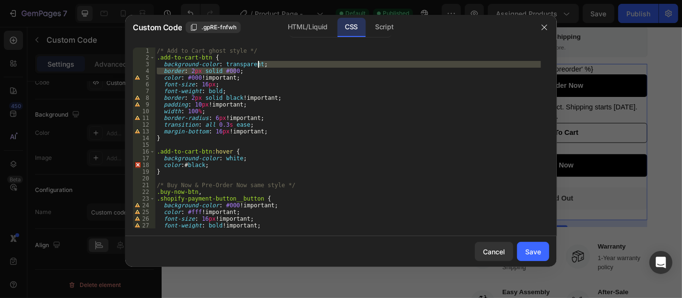
drag, startPoint x: 250, startPoint y: 72, endPoint x: 264, endPoint y: 66, distance: 15.0
click at [264, 66] on div "/* Add to Cart ghost style */ .add-to-cart-btn { background-color : transparent…" at bounding box center [348, 144] width 386 height 195
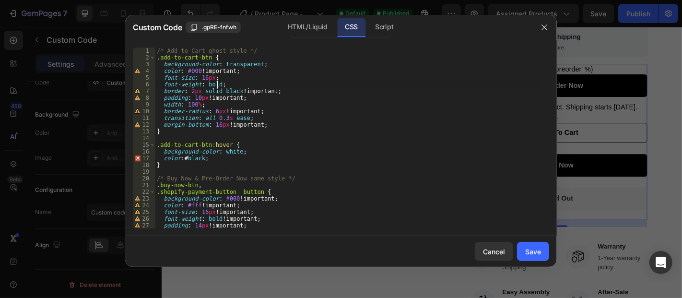
click at [216, 84] on div "/* Add to Cart ghost style */ .add-to-cart-btn { background-color : transparent…" at bounding box center [348, 144] width 386 height 195
drag, startPoint x: 290, startPoint y: 94, endPoint x: 301, endPoint y: 97, distance: 12.0
click at [290, 94] on div "/* Add to Cart ghost style */ .add-to-cart-btn { background-color : transparent…" at bounding box center [348, 144] width 386 height 195
type textarea "border: 2px solid black !important;"
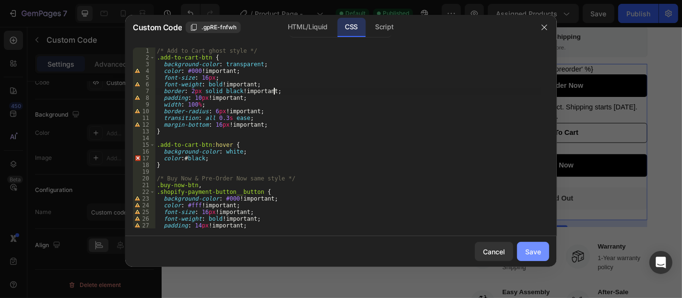
click at [541, 254] on div "Save" at bounding box center [533, 251] width 16 height 10
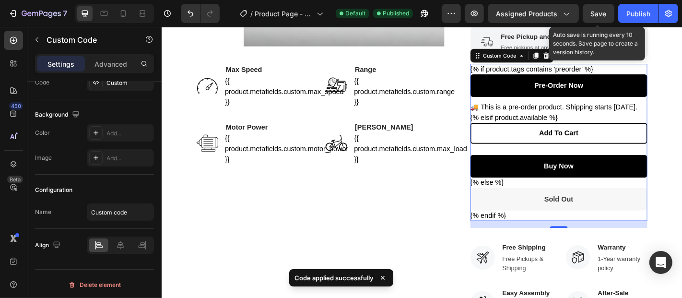
click at [597, 14] on span "Save" at bounding box center [599, 14] width 16 height 8
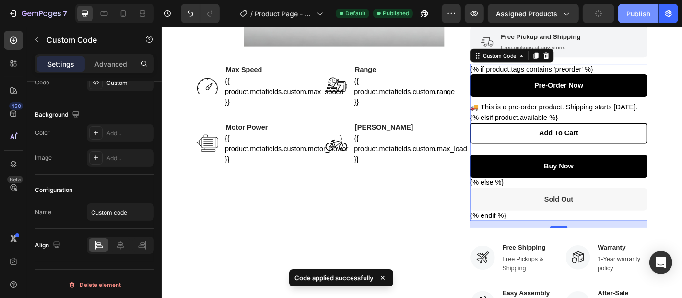
click at [643, 14] on div "Publish" at bounding box center [638, 14] width 24 height 10
